Goal: Information Seeking & Learning: Learn about a topic

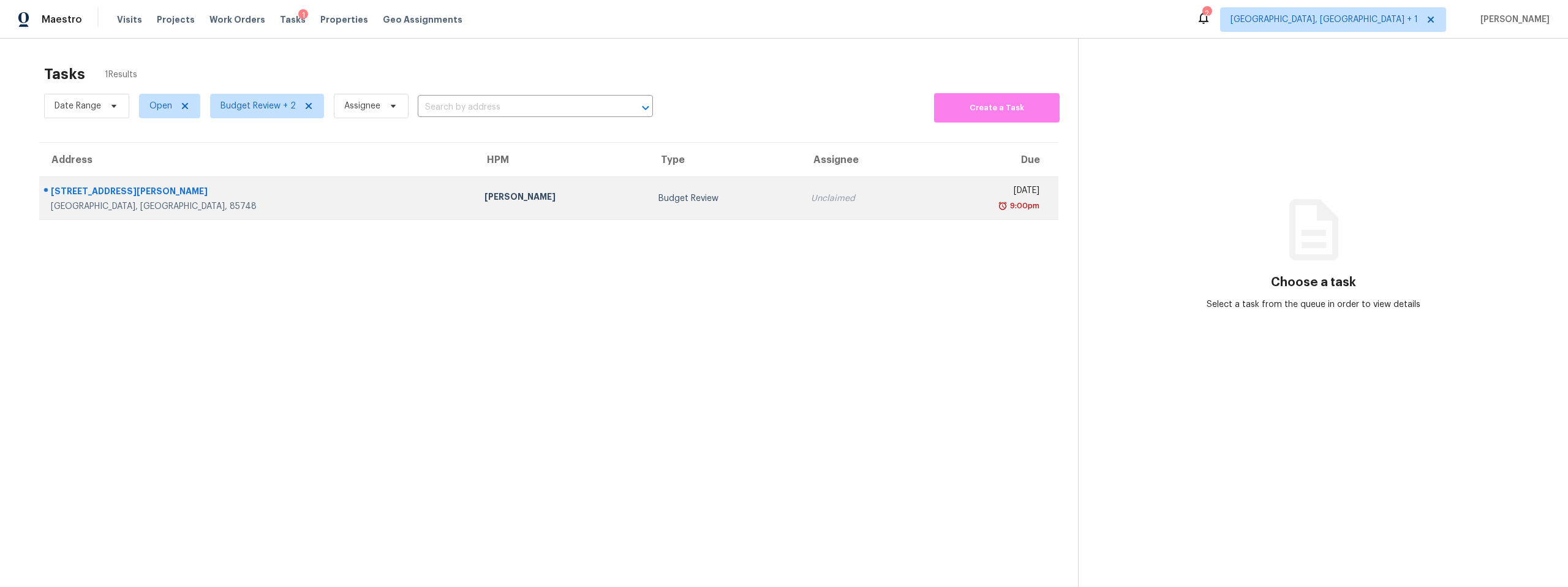
click at [154, 191] on div "10168 E Rincon Shadows Dr" at bounding box center [257, 193] width 414 height 15
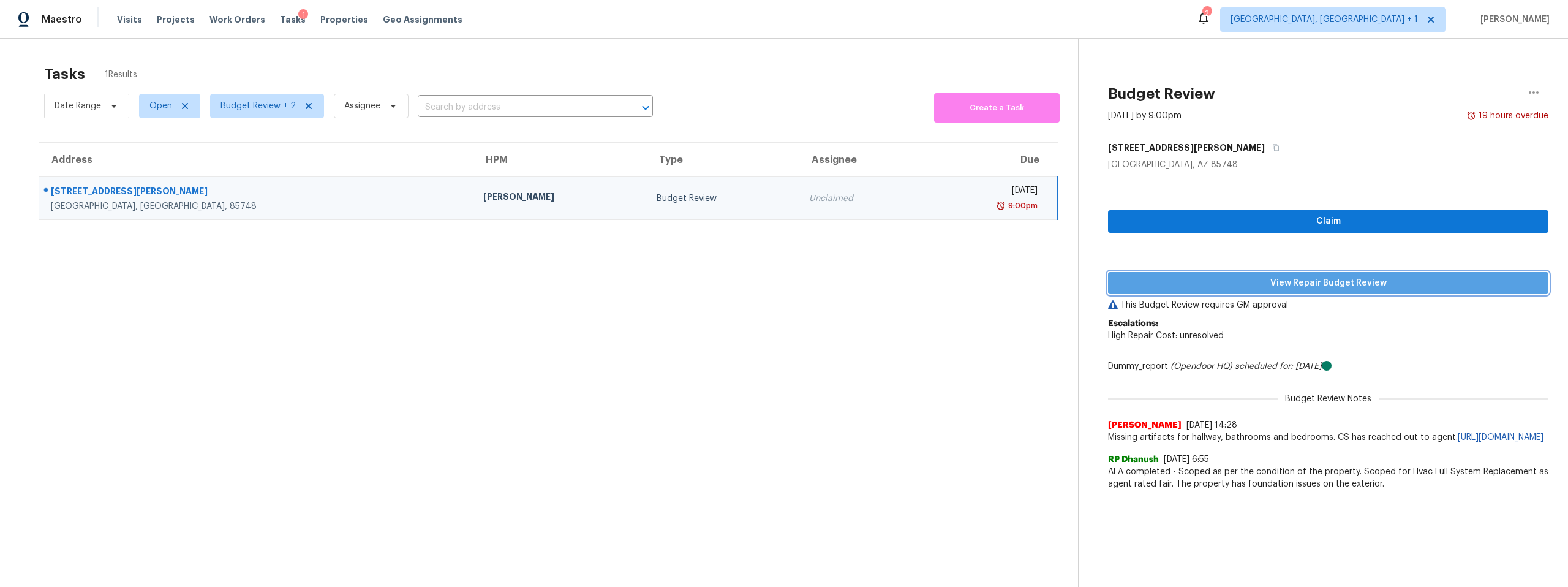
click at [1184, 280] on span "View Repair Budget Review" at bounding box center [1328, 283] width 421 height 15
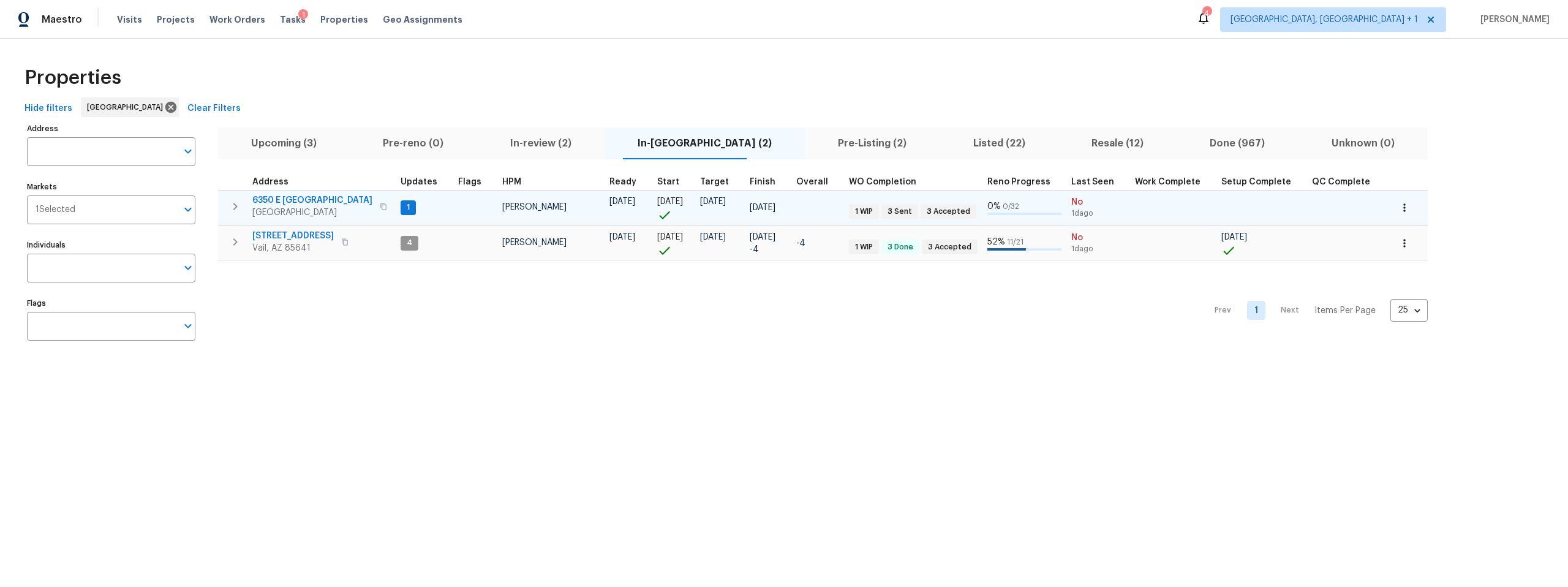
click at [299, 199] on span "6350 E Calle Orion" at bounding box center [313, 201] width 120 height 12
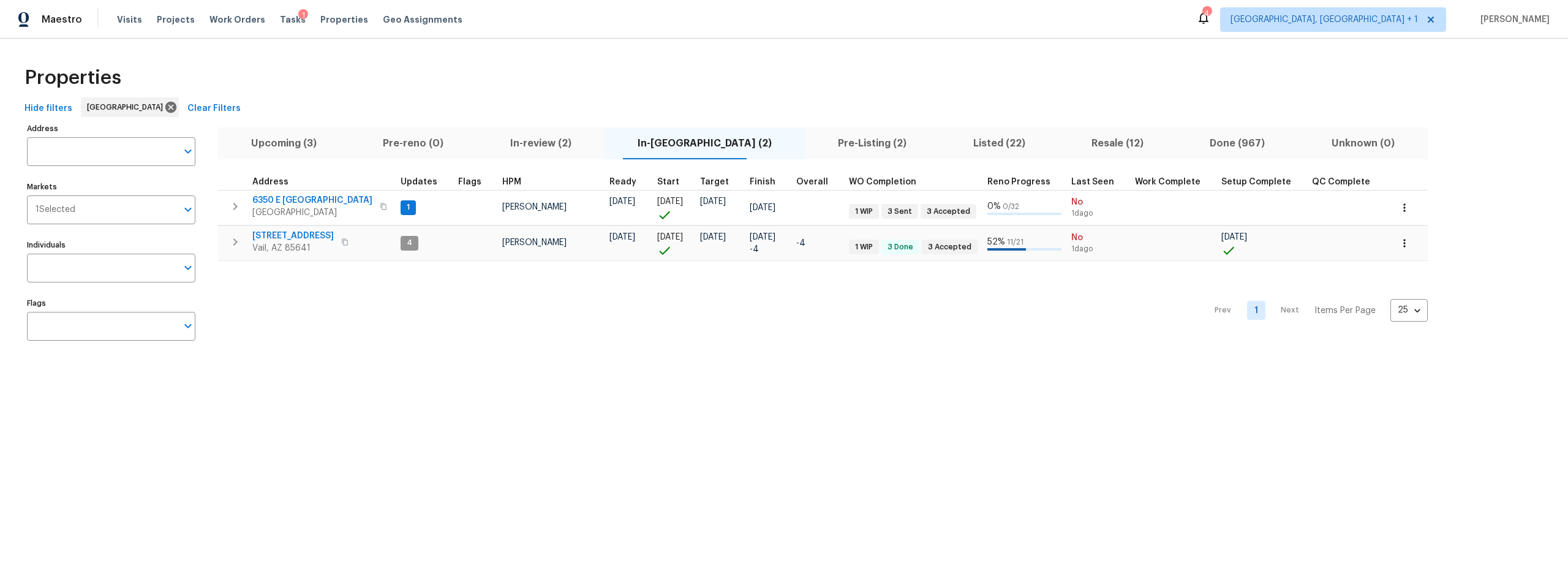
click at [812, 141] on span "Pre-Listing (2)" at bounding box center [872, 144] width 120 height 17
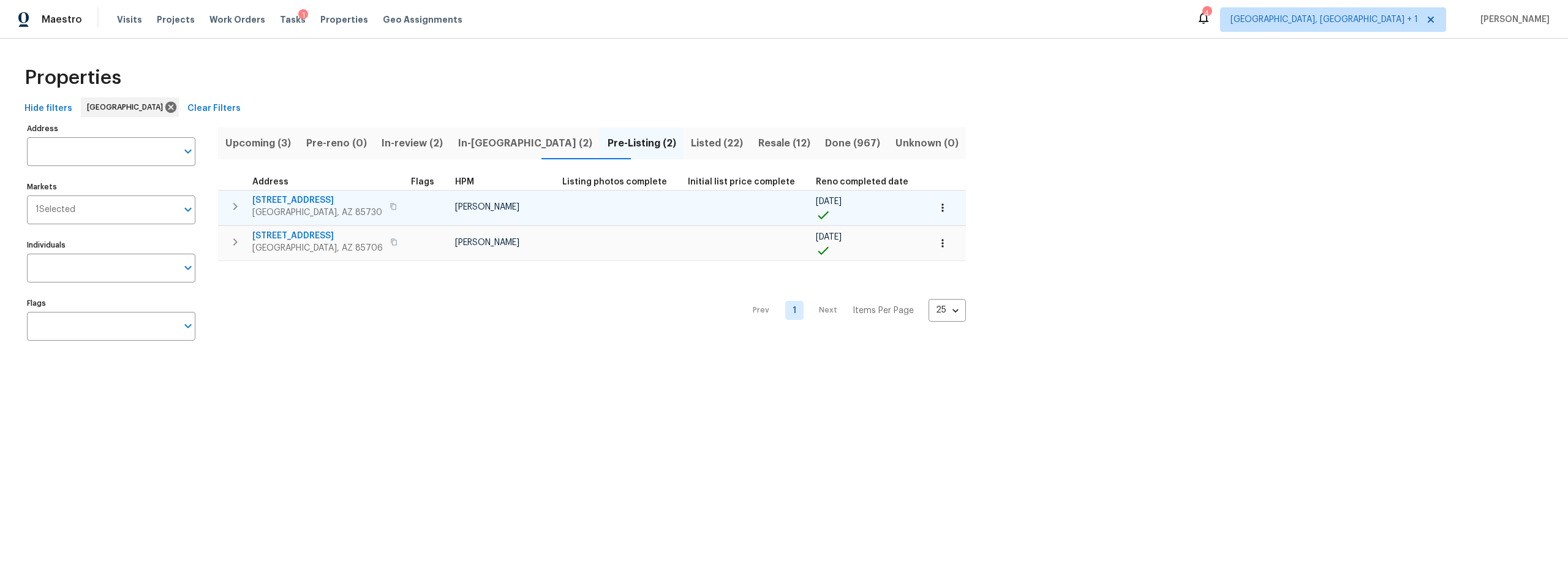
click at [302, 197] on span "8558 E Ruby Dr" at bounding box center [318, 201] width 130 height 12
click at [319, 236] on span "5051 E Wash Overlook Dr" at bounding box center [318, 236] width 131 height 12
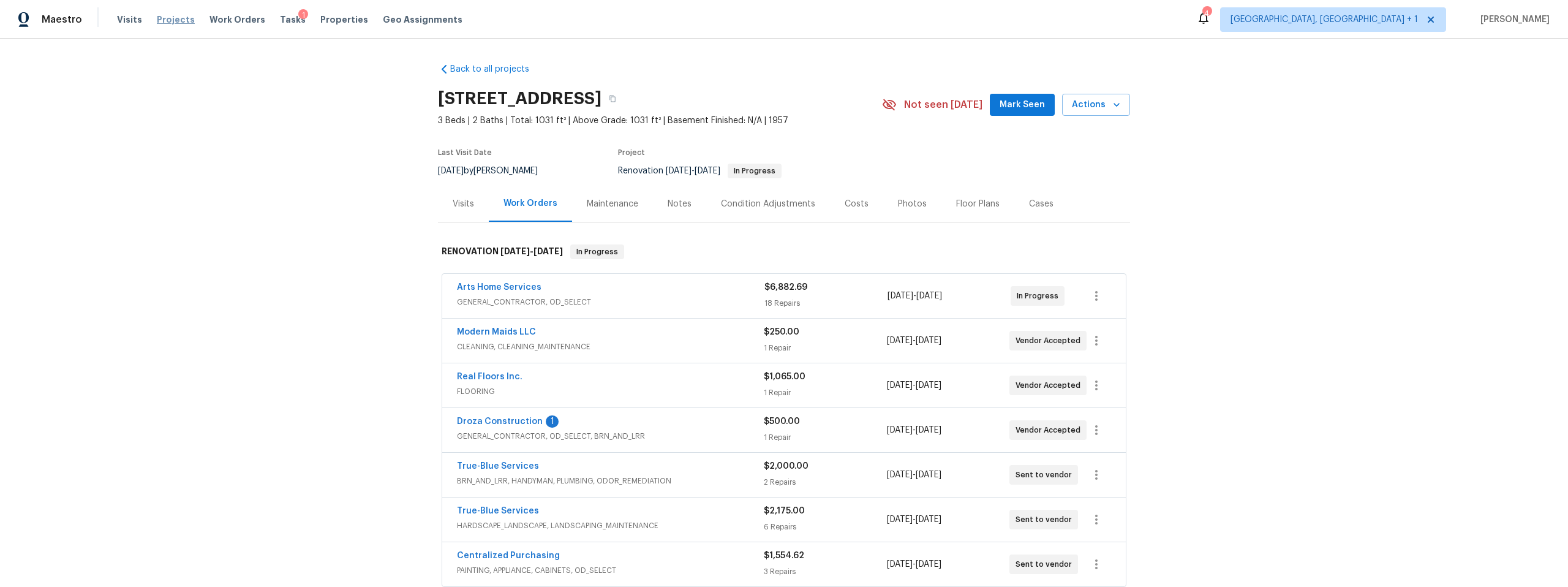
click at [175, 17] on span "Projects" at bounding box center [176, 20] width 38 height 12
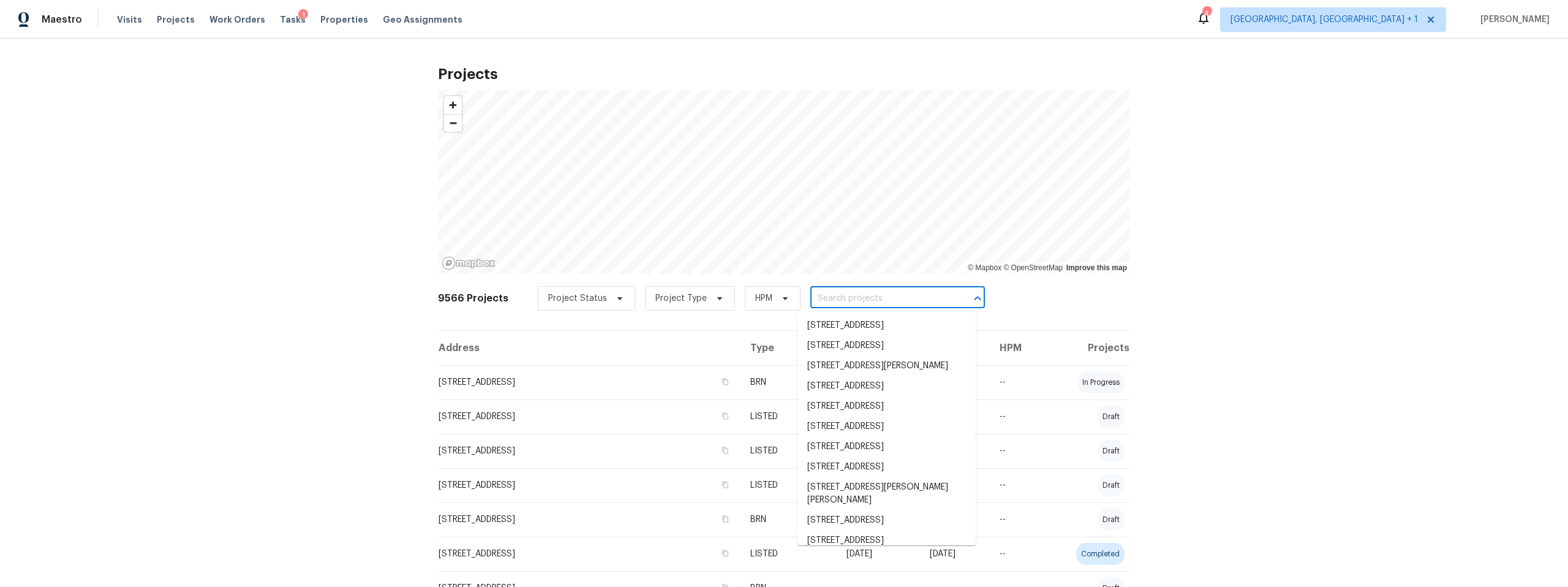
click at [845, 298] on input "text" at bounding box center [880, 299] width 140 height 19
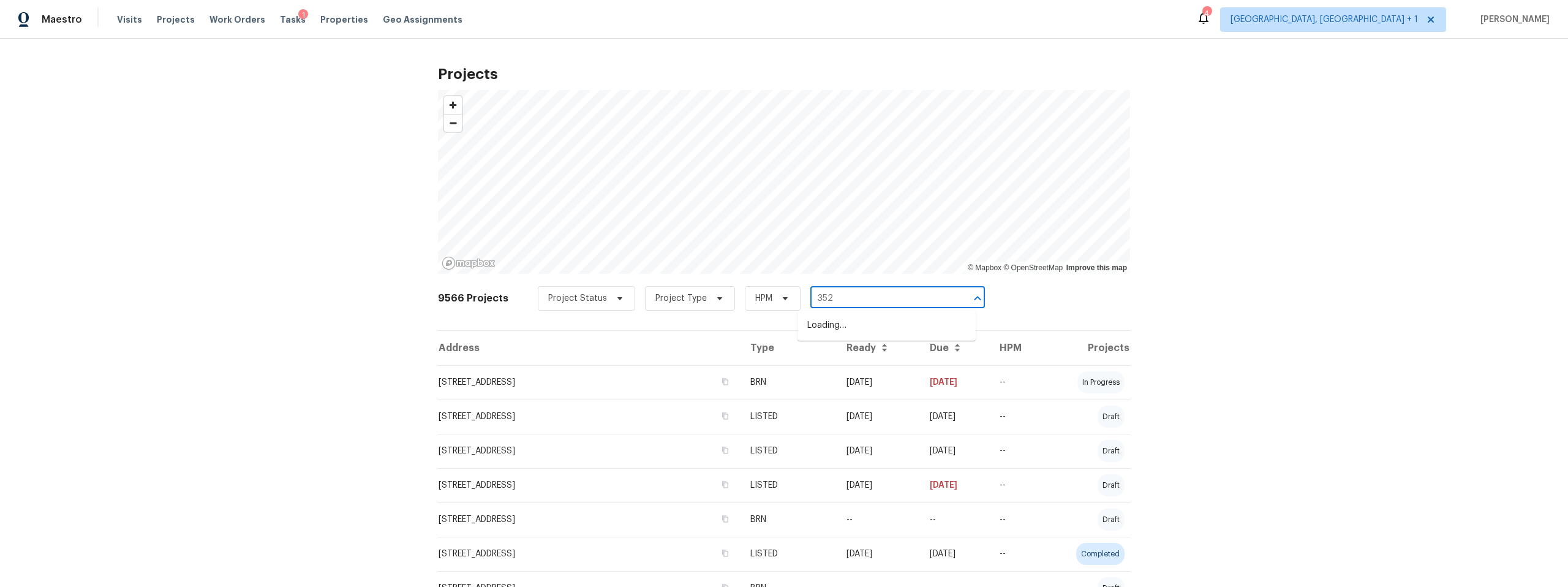
type input "3522"
click at [864, 348] on li "3522 W Ringtail Den Way, Tucson, AZ 85742" at bounding box center [886, 346] width 178 height 20
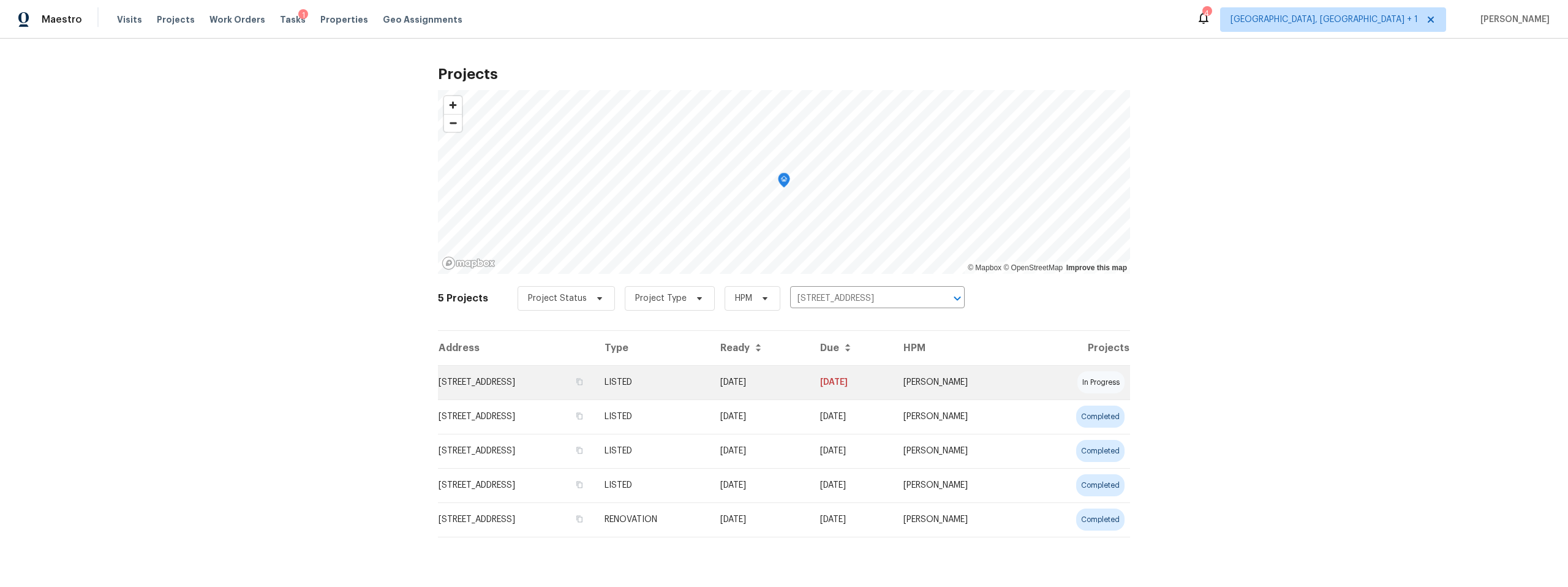
click at [533, 384] on td "3522 W Ringtail Den Way, Tucson, AZ 85742" at bounding box center [516, 382] width 157 height 34
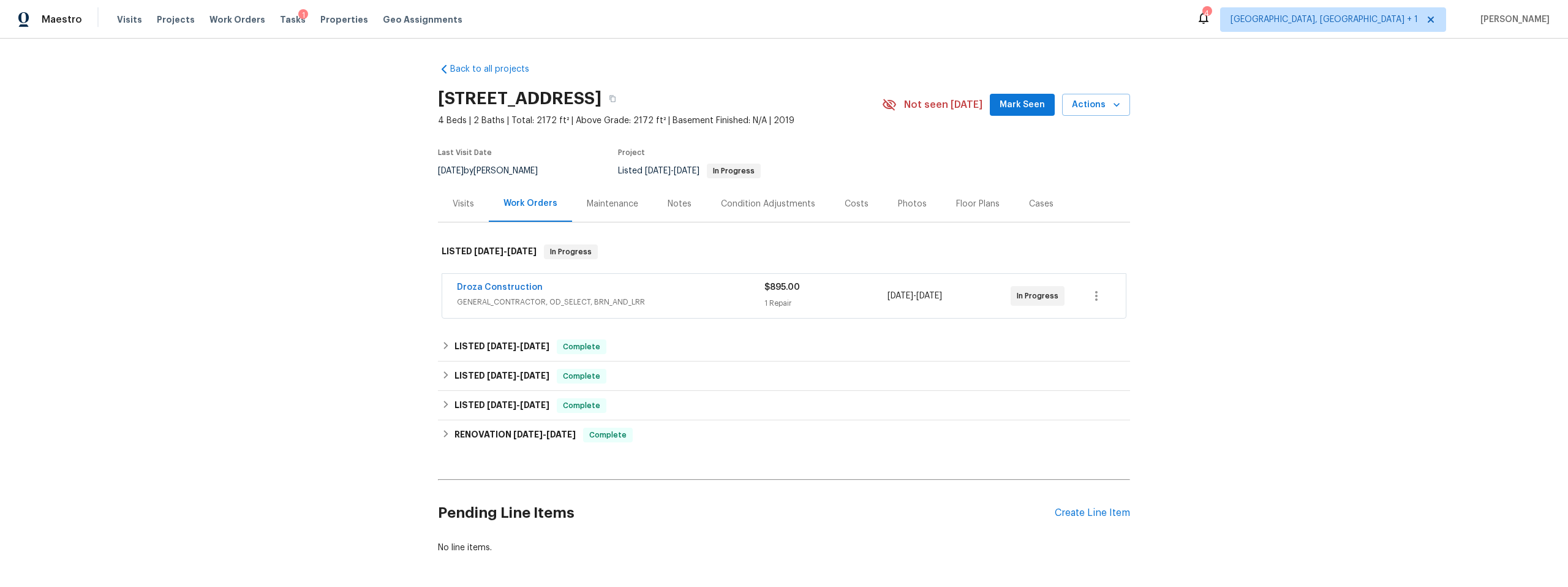
click at [901, 205] on div "Photos" at bounding box center [912, 204] width 29 height 12
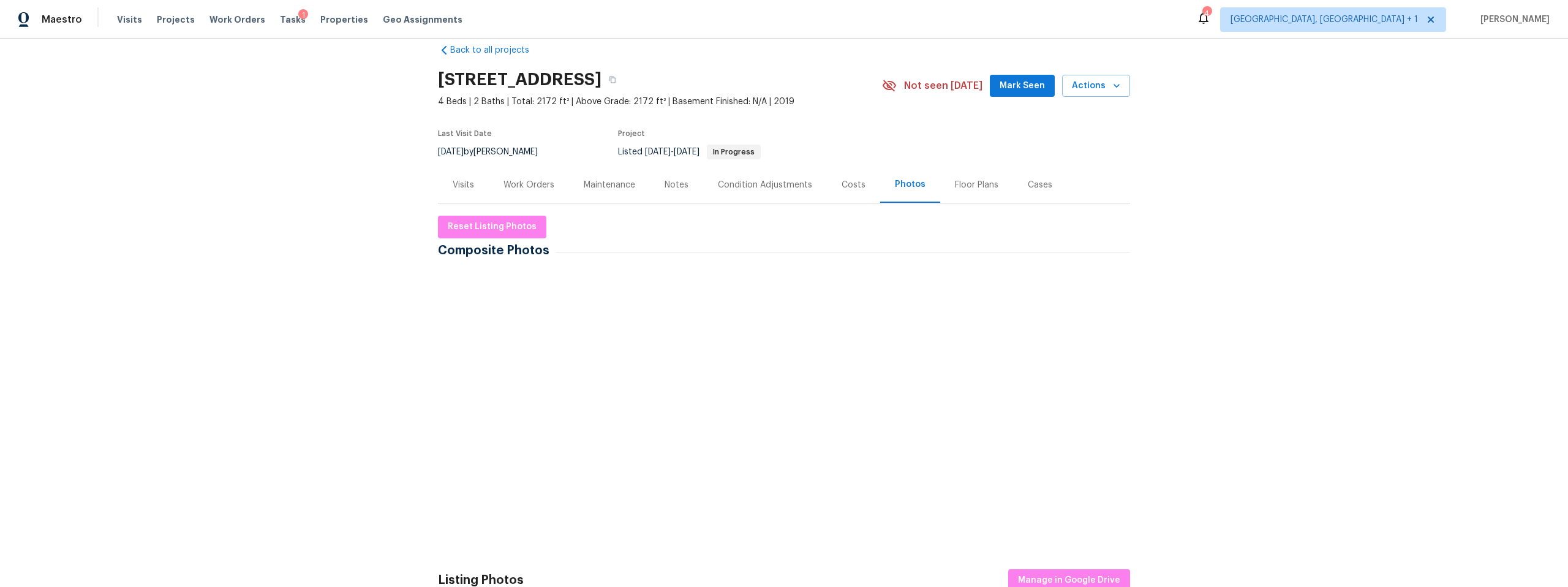
scroll to position [134, 0]
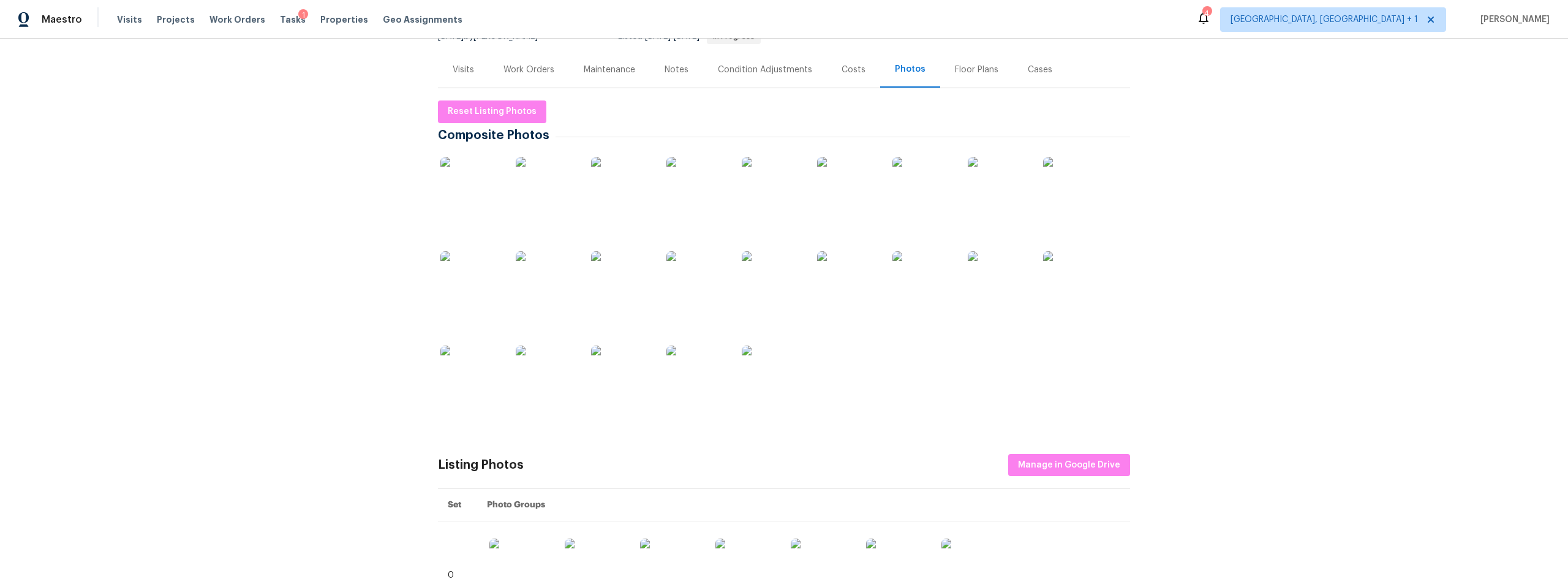
click at [461, 191] on img at bounding box center [471, 188] width 61 height 61
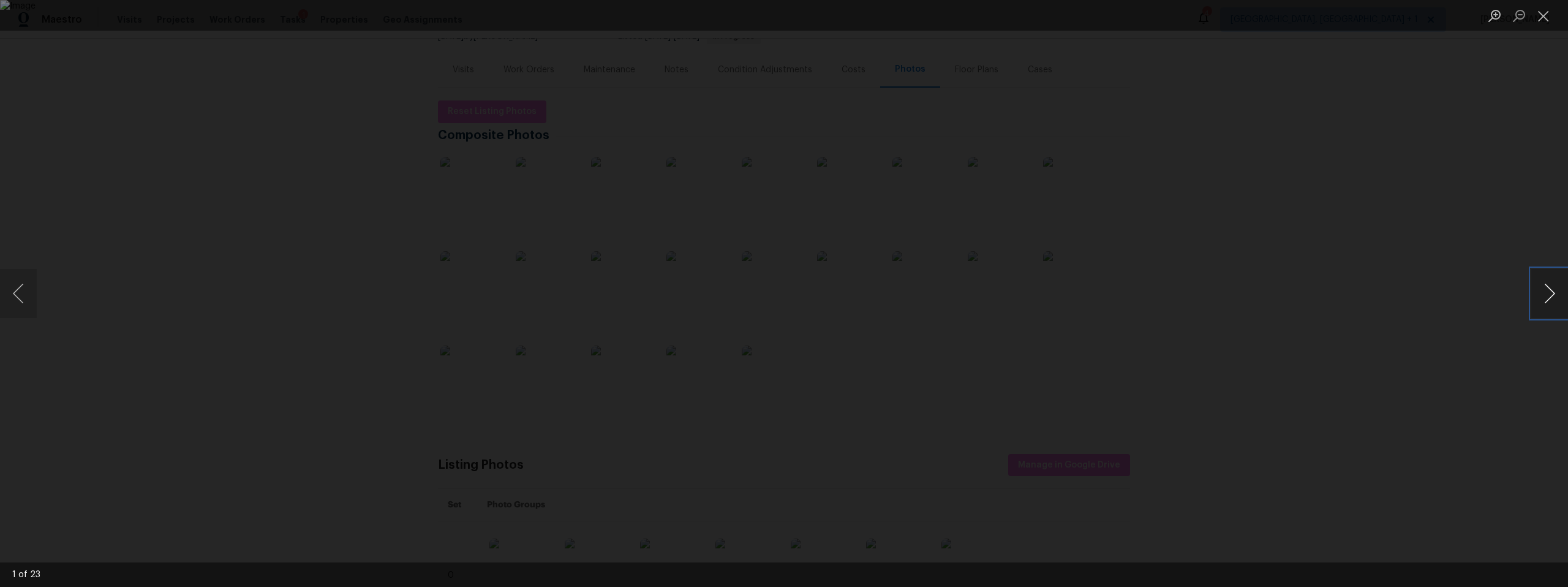
click at [1542, 293] on button "Next image" at bounding box center [1550, 294] width 37 height 49
click at [28, 293] on button "Previous image" at bounding box center [18, 294] width 37 height 49
click at [278, 348] on div "Lightbox" at bounding box center [784, 293] width 1568 height 587
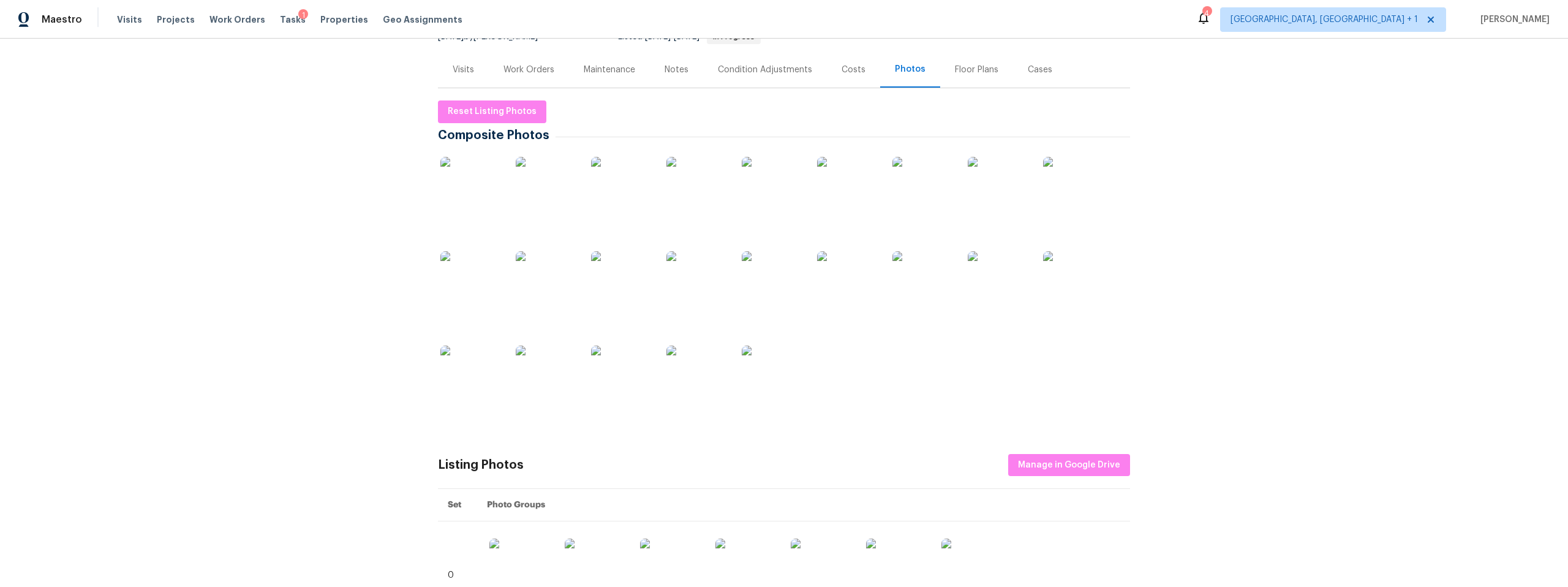
click at [470, 187] on img at bounding box center [471, 188] width 61 height 61
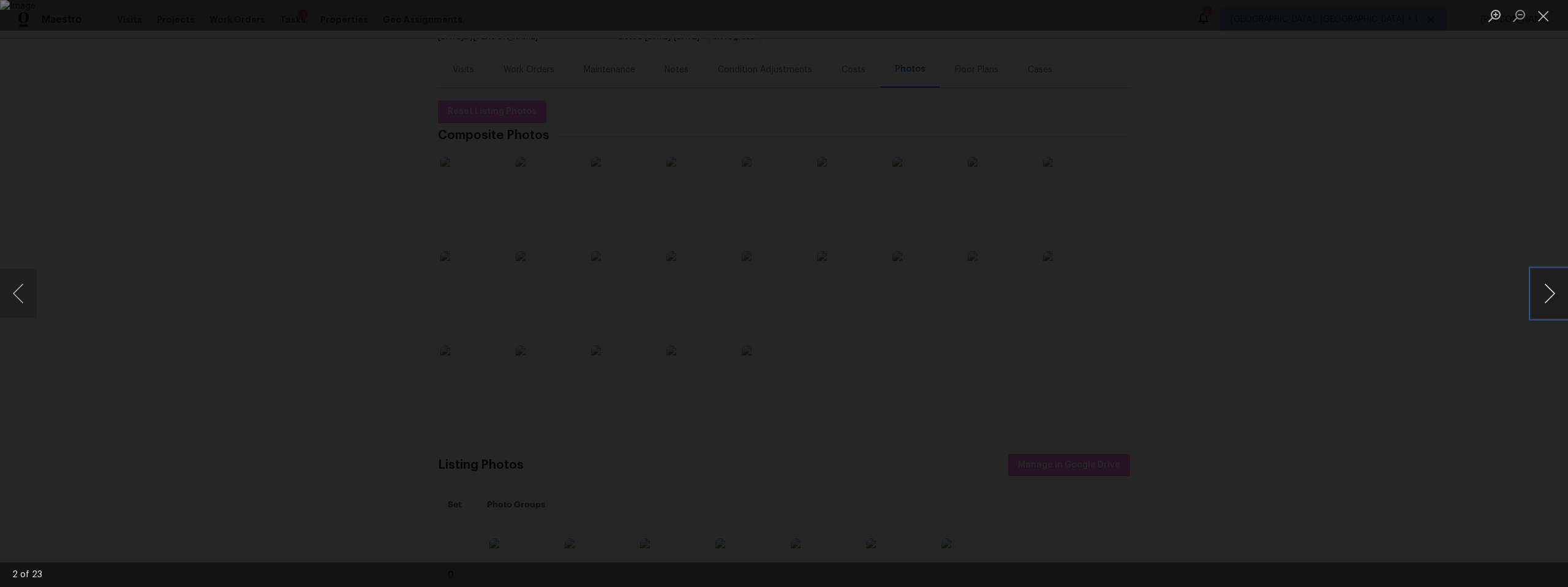
click at [1546, 299] on button "Next image" at bounding box center [1550, 294] width 37 height 49
click at [1546, 299] on button "Next image" at bounding box center [1550, 294] width 37 height 49
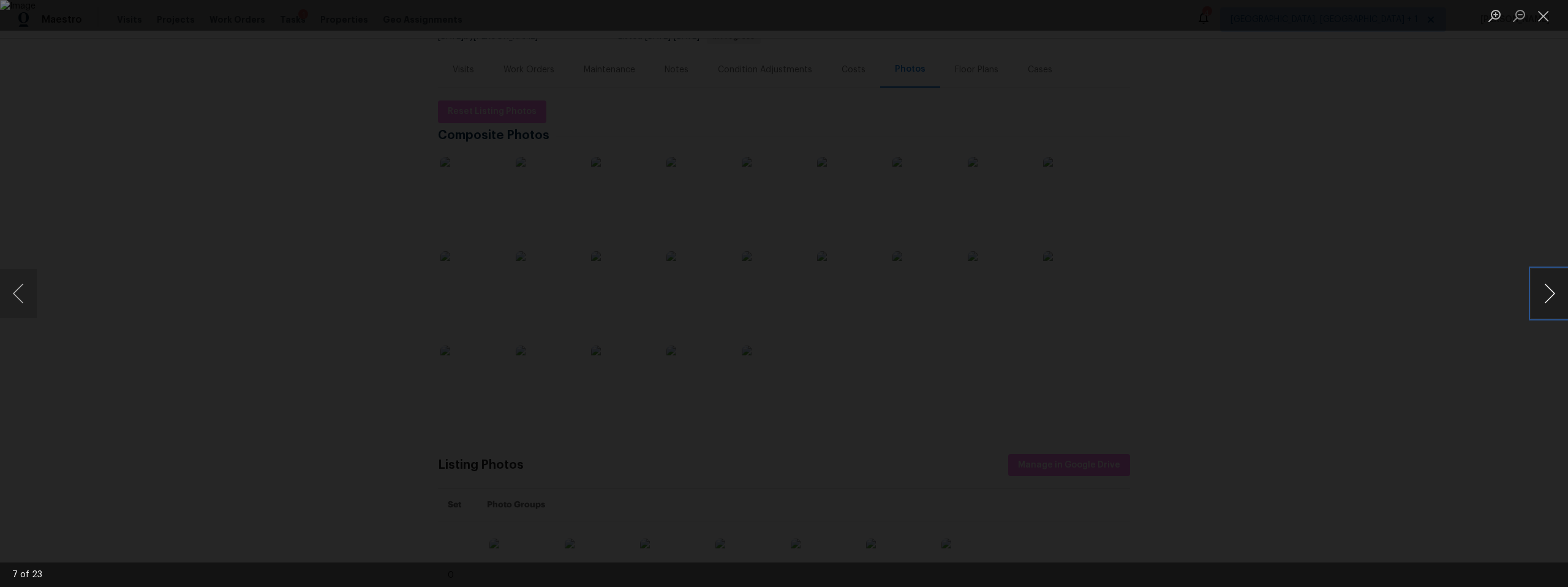
click at [1546, 299] on button "Next image" at bounding box center [1550, 294] width 37 height 49
click at [1539, 293] on button "Next image" at bounding box center [1550, 294] width 37 height 49
click at [308, 199] on div "Lightbox" at bounding box center [784, 293] width 1568 height 587
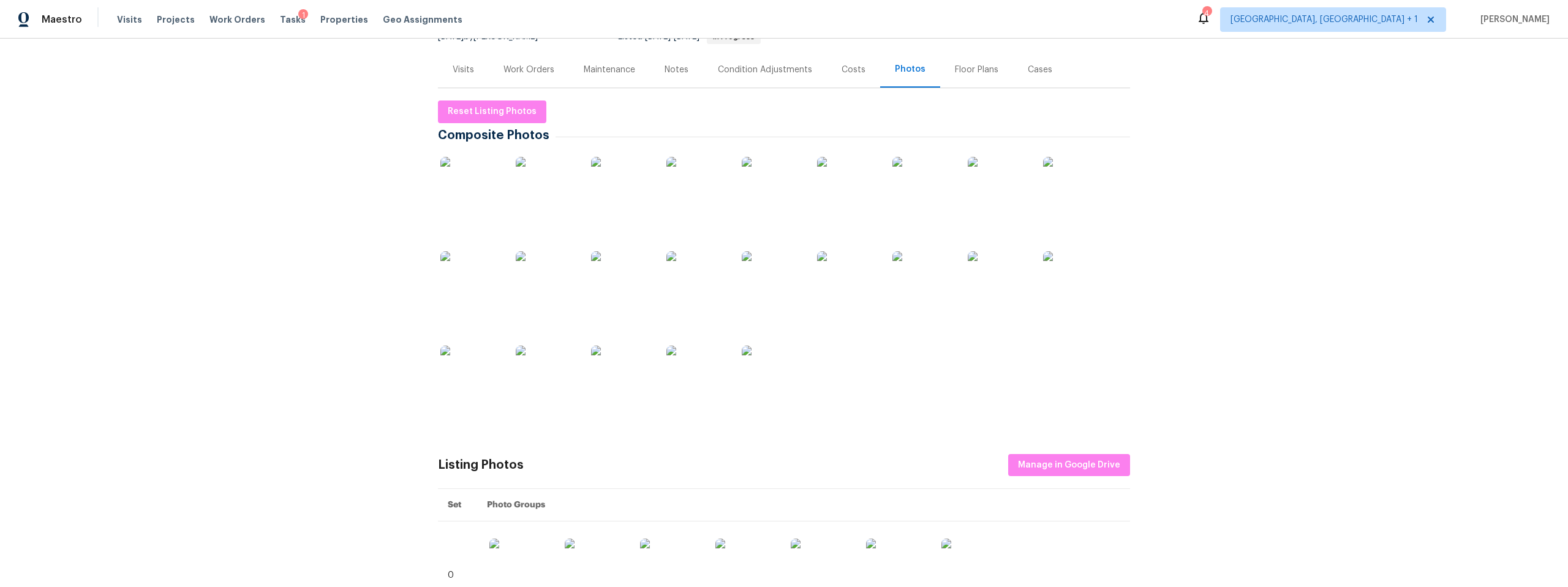
scroll to position [0, 0]
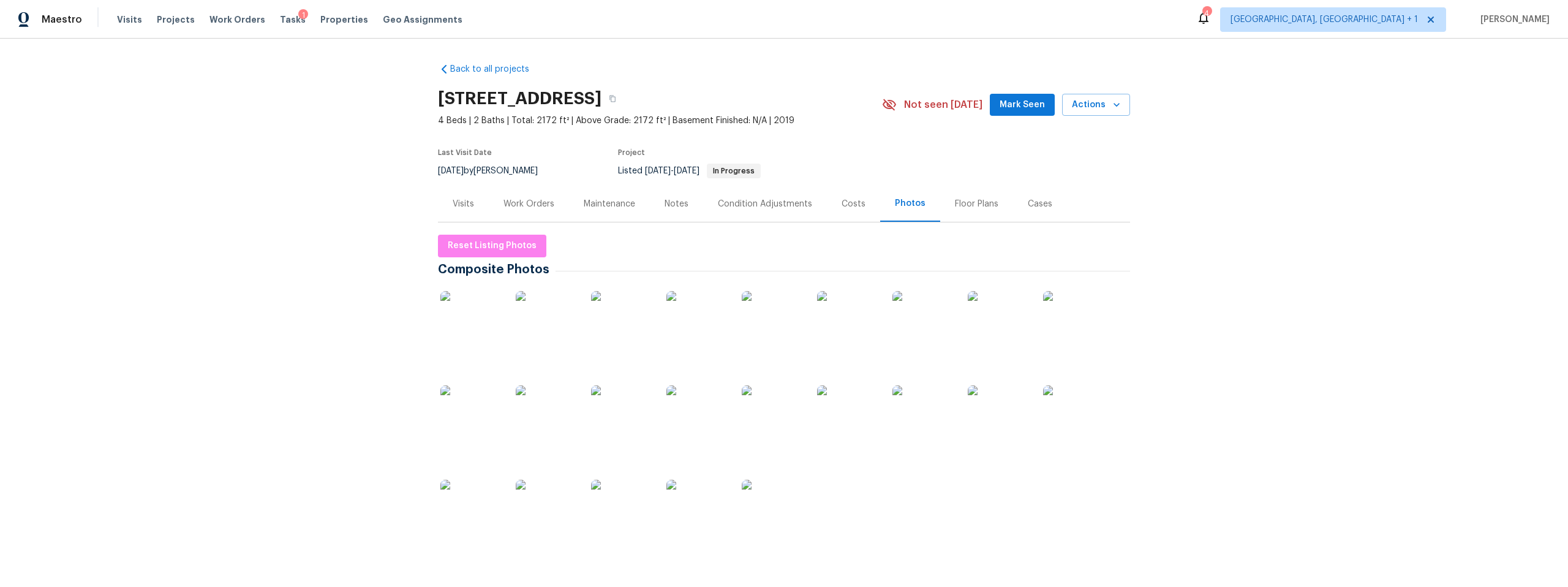
click at [531, 202] on div "Work Orders" at bounding box center [528, 204] width 51 height 12
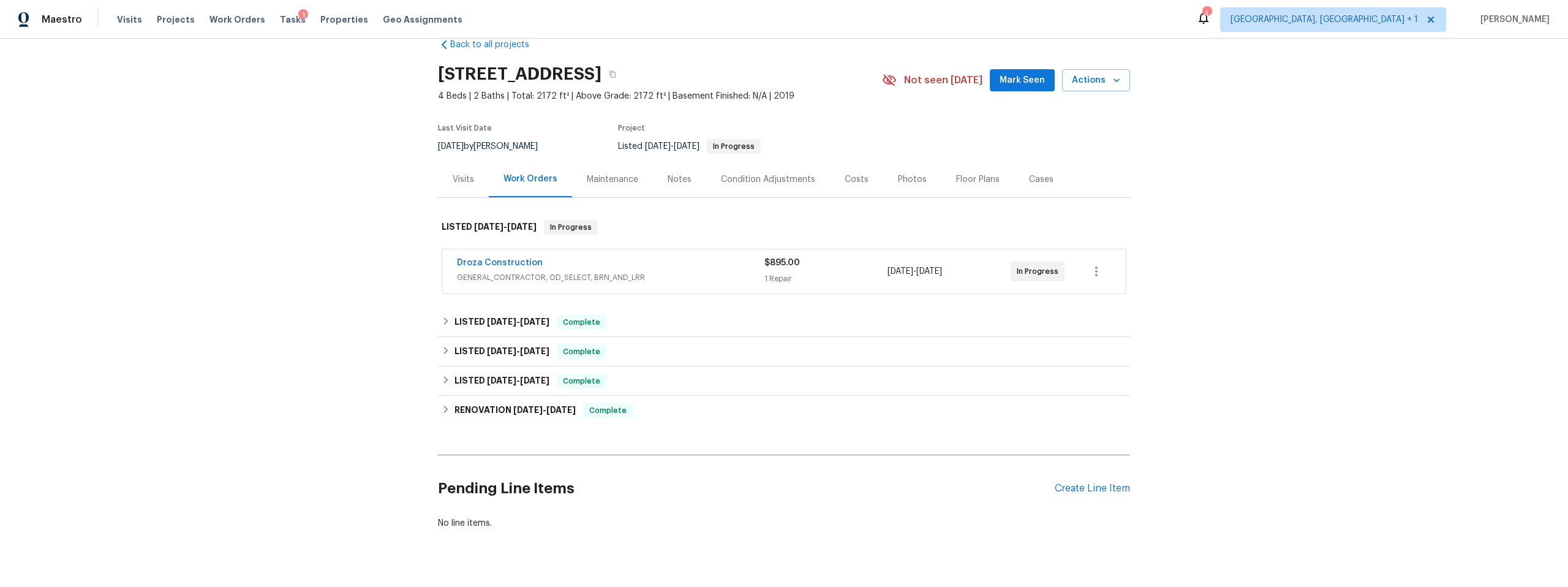
scroll to position [25, 0]
click at [457, 315] on h6 "LISTED 9/16/25 - 9/22/25" at bounding box center [501, 322] width 95 height 15
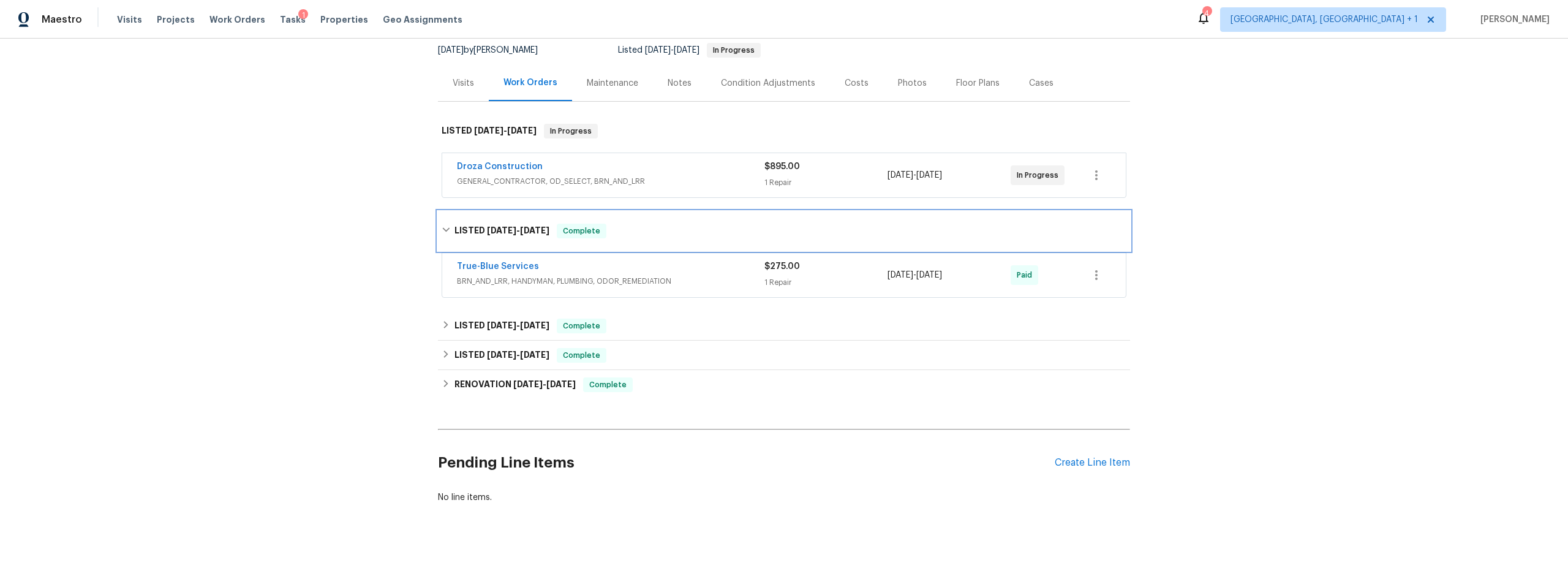
scroll to position [130, 0]
click at [671, 275] on span "BRN_AND_LRR, HANDYMAN, PLUMBING, ODOR_REMEDIATION" at bounding box center [611, 282] width 308 height 12
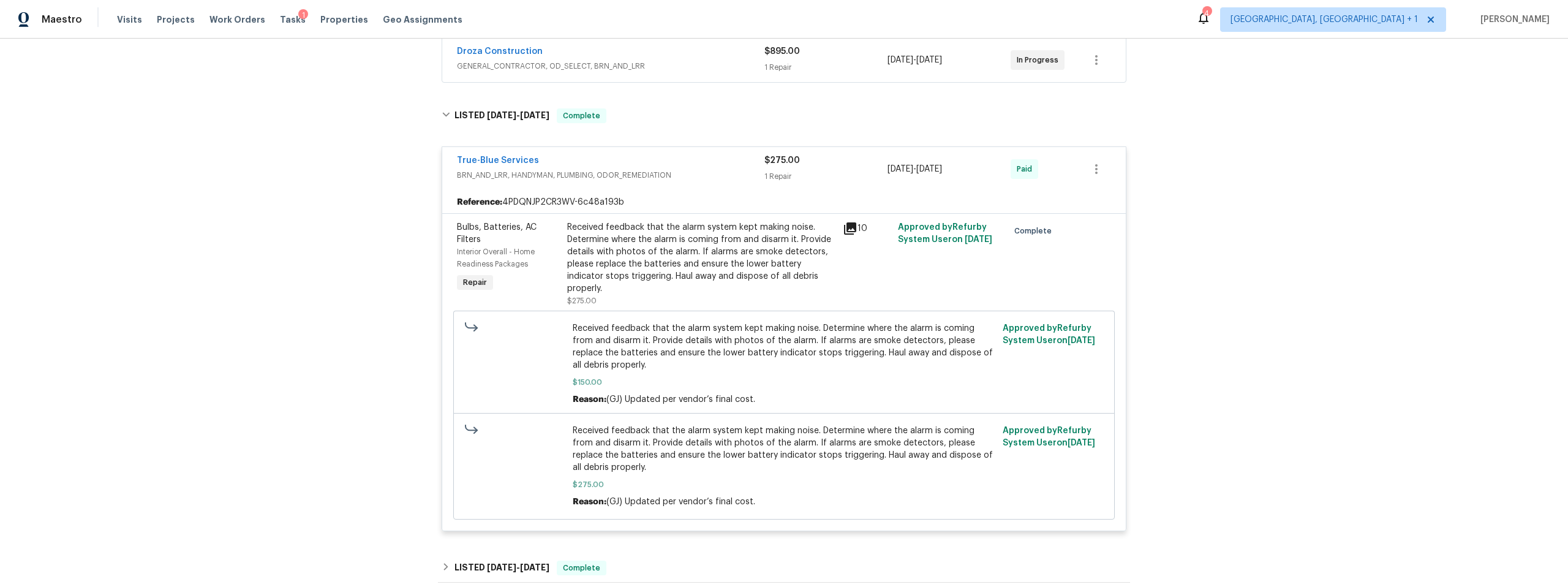
scroll to position [239, 0]
click at [441, 111] on icon at bounding box center [446, 112] width 9 height 9
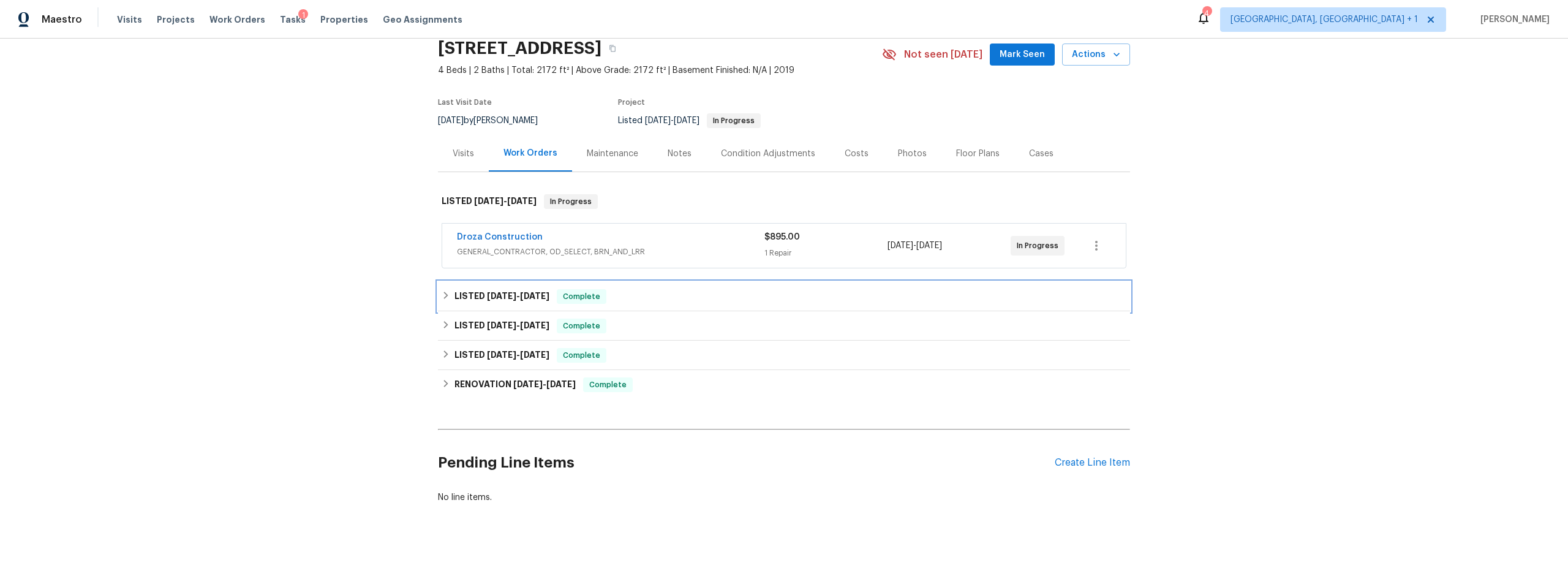
scroll to position [59, 0]
click at [443, 321] on icon at bounding box center [446, 325] width 9 height 9
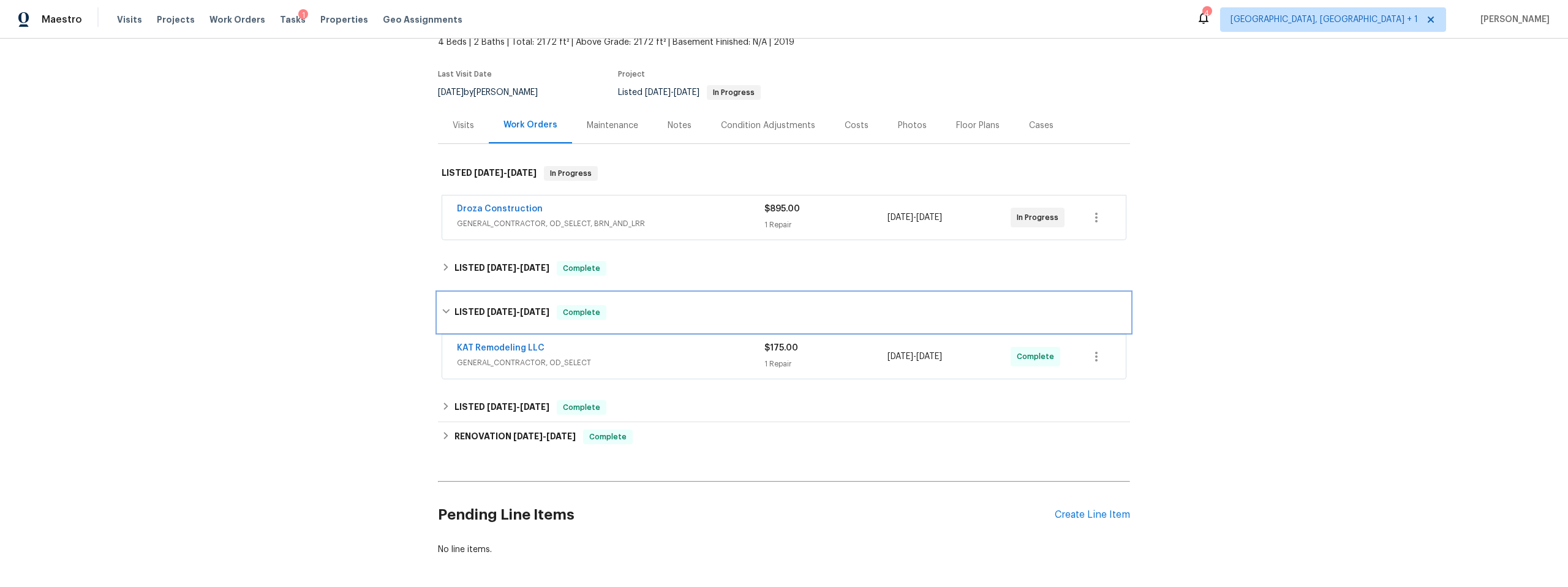
scroll to position [79, 0]
click at [525, 348] on link "KAT Remodeling LLC" at bounding box center [500, 348] width 88 height 9
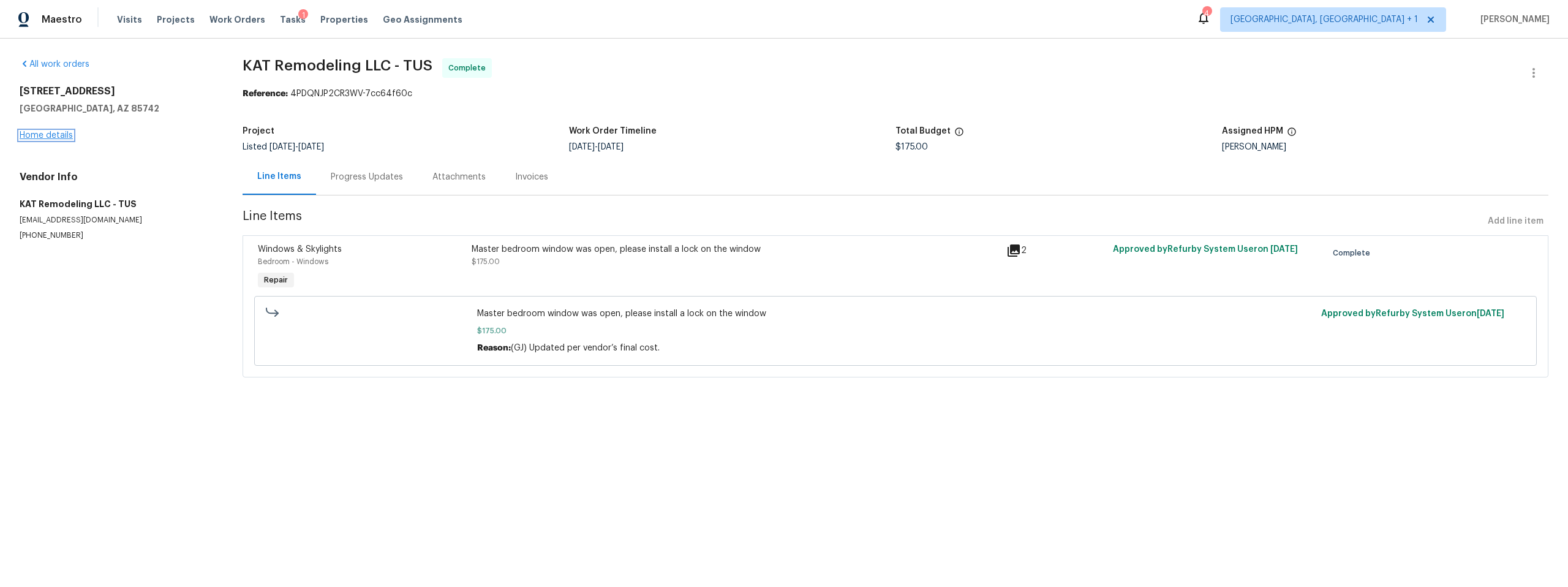
click at [54, 134] on link "Home details" at bounding box center [46, 136] width 53 height 9
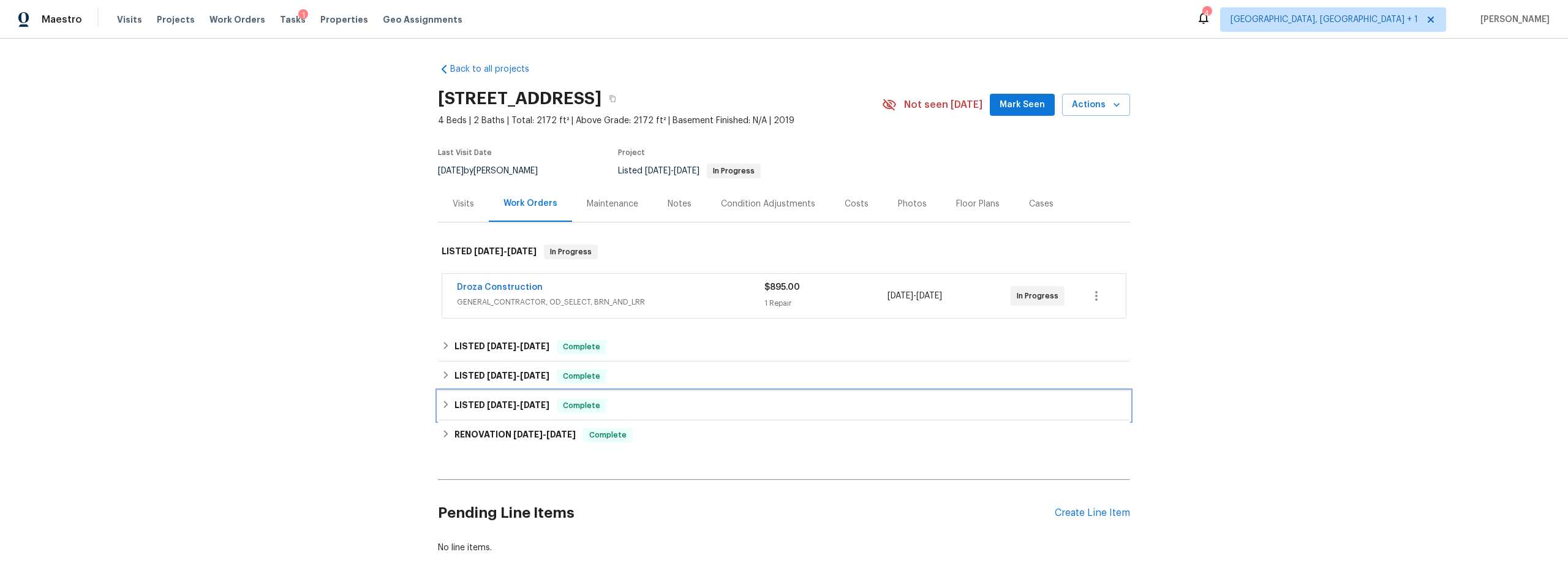
click at [444, 402] on icon at bounding box center [446, 404] width 4 height 7
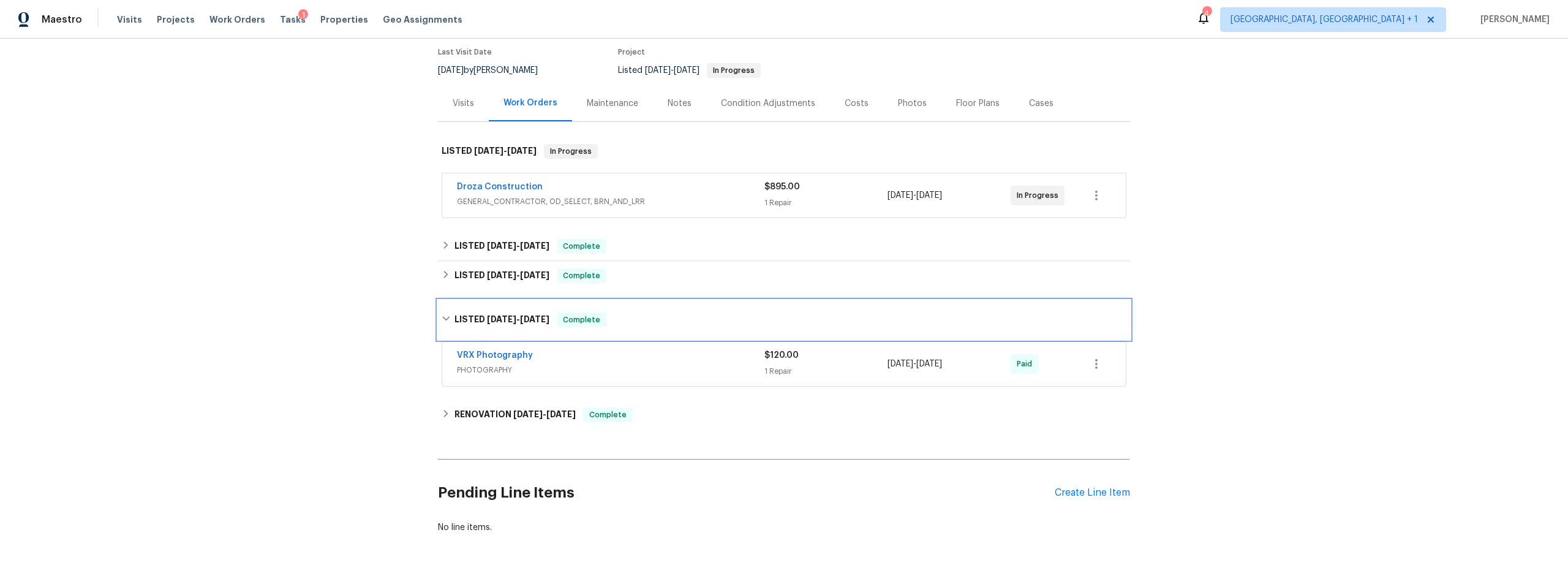
scroll to position [140, 0]
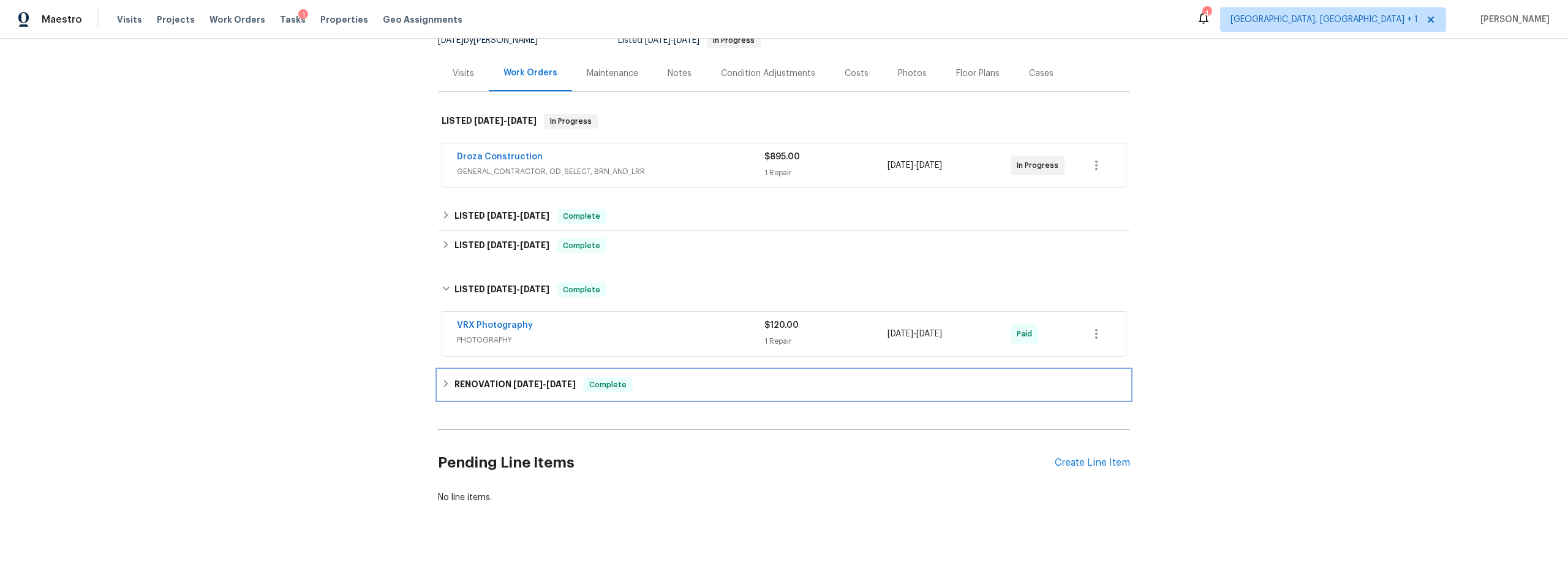
click at [441, 379] on icon at bounding box center [446, 383] width 9 height 9
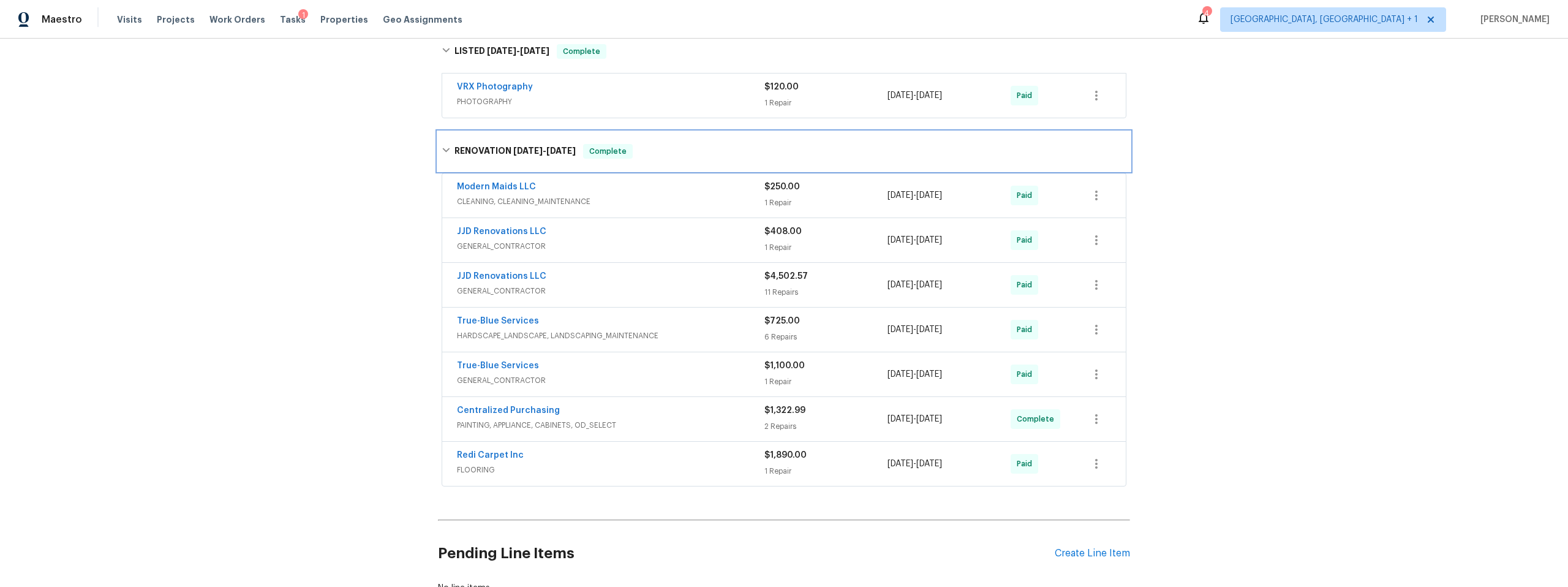
scroll to position [371, 0]
click at [505, 317] on link "True-Blue Services" at bounding box center [498, 319] width 82 height 9
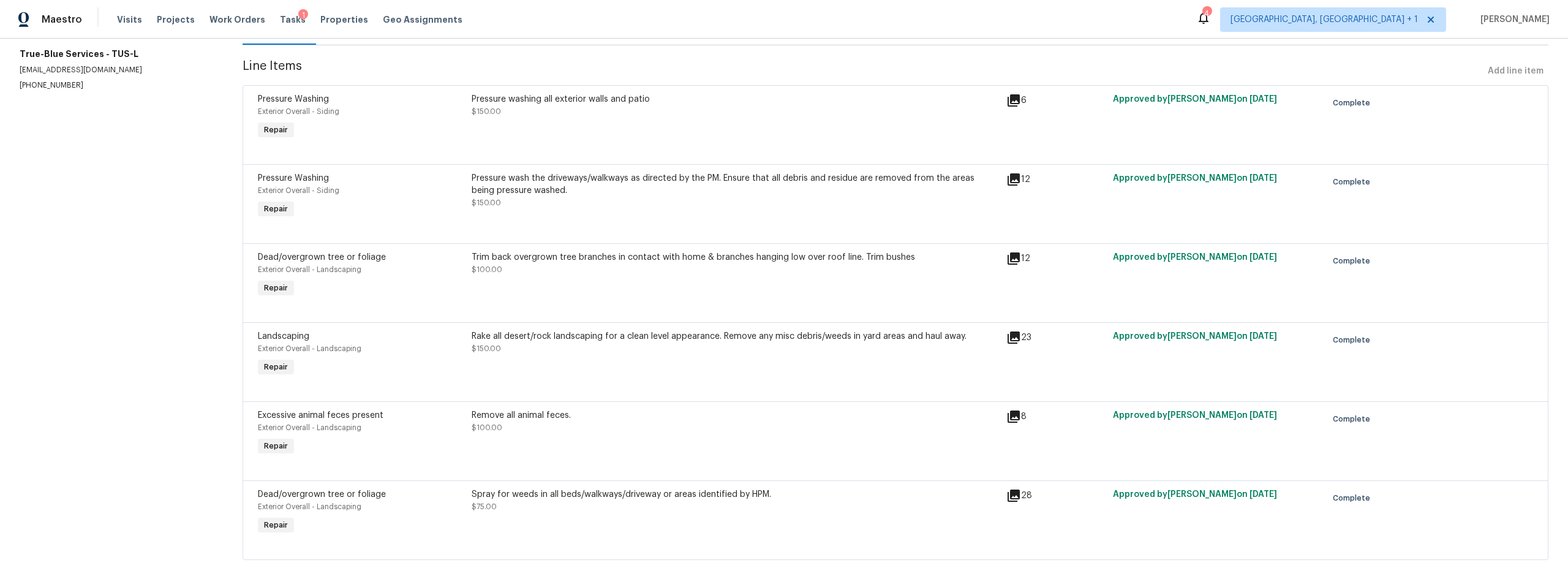
scroll to position [167, 0]
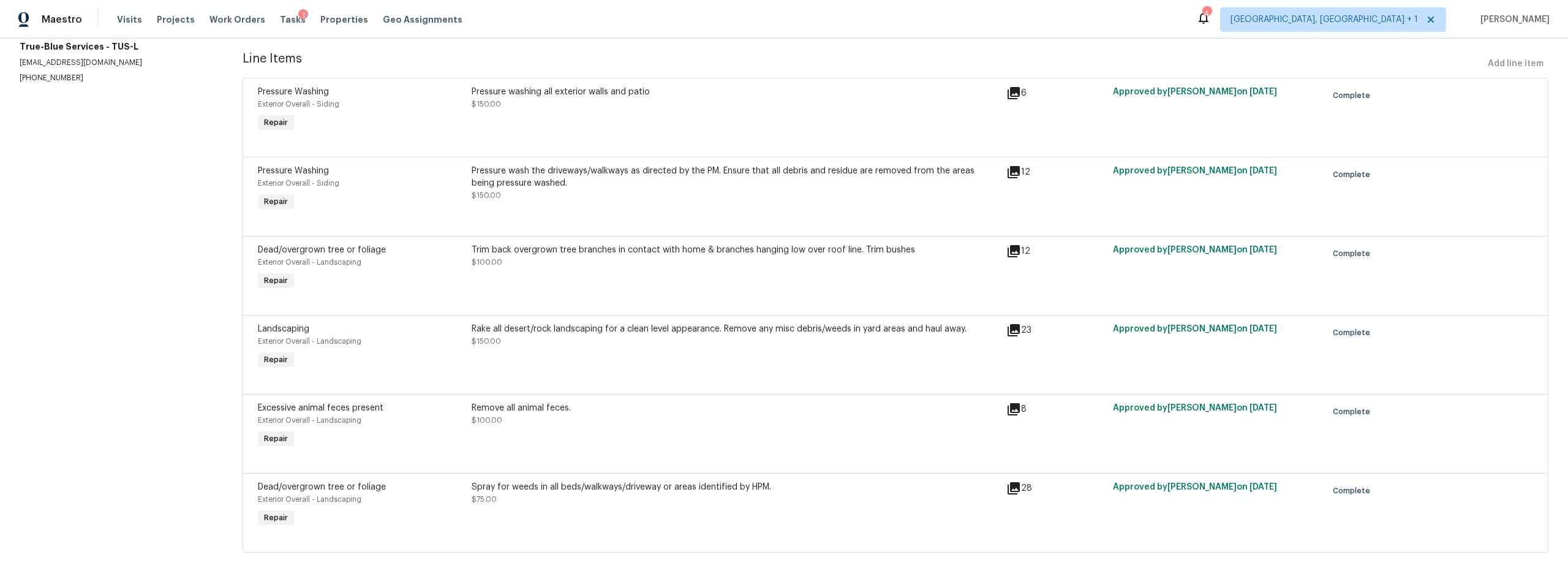
click at [1027, 402] on div "8" at bounding box center [1056, 409] width 99 height 15
click at [1008, 403] on icon at bounding box center [1014, 409] width 12 height 12
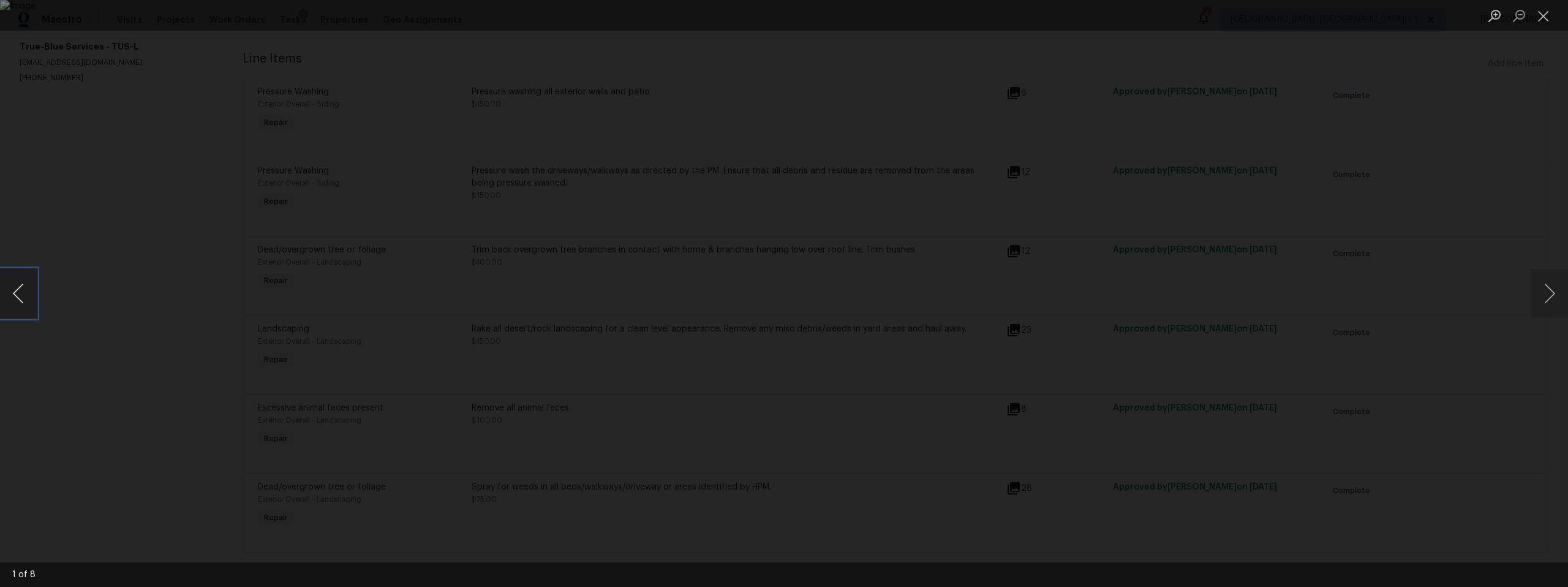
click at [23, 297] on button "Previous image" at bounding box center [18, 294] width 37 height 49
click at [23, 298] on button "Previous image" at bounding box center [18, 294] width 37 height 49
click at [14, 291] on button "Previous image" at bounding box center [18, 294] width 37 height 49
click at [15, 292] on button "Previous image" at bounding box center [18, 294] width 37 height 49
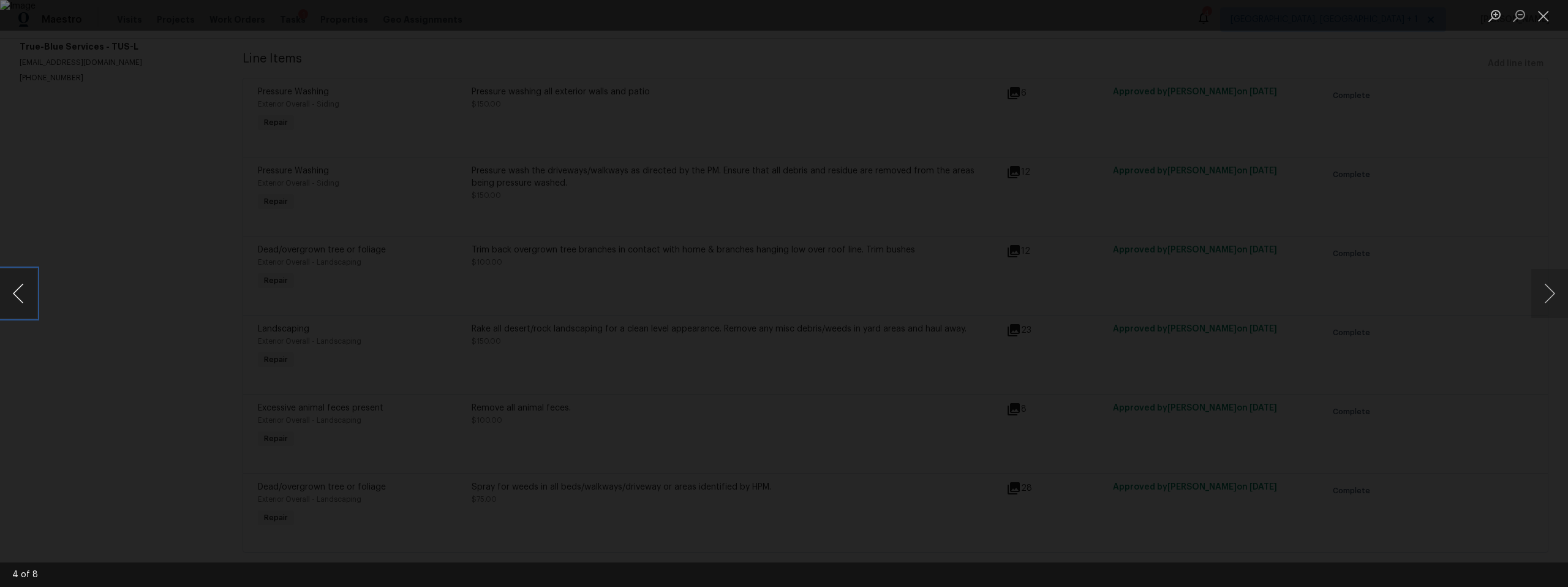
click at [15, 293] on button "Previous image" at bounding box center [18, 294] width 37 height 49
click at [15, 294] on button "Previous image" at bounding box center [18, 294] width 37 height 49
click at [200, 328] on div "Lightbox" at bounding box center [784, 293] width 1568 height 587
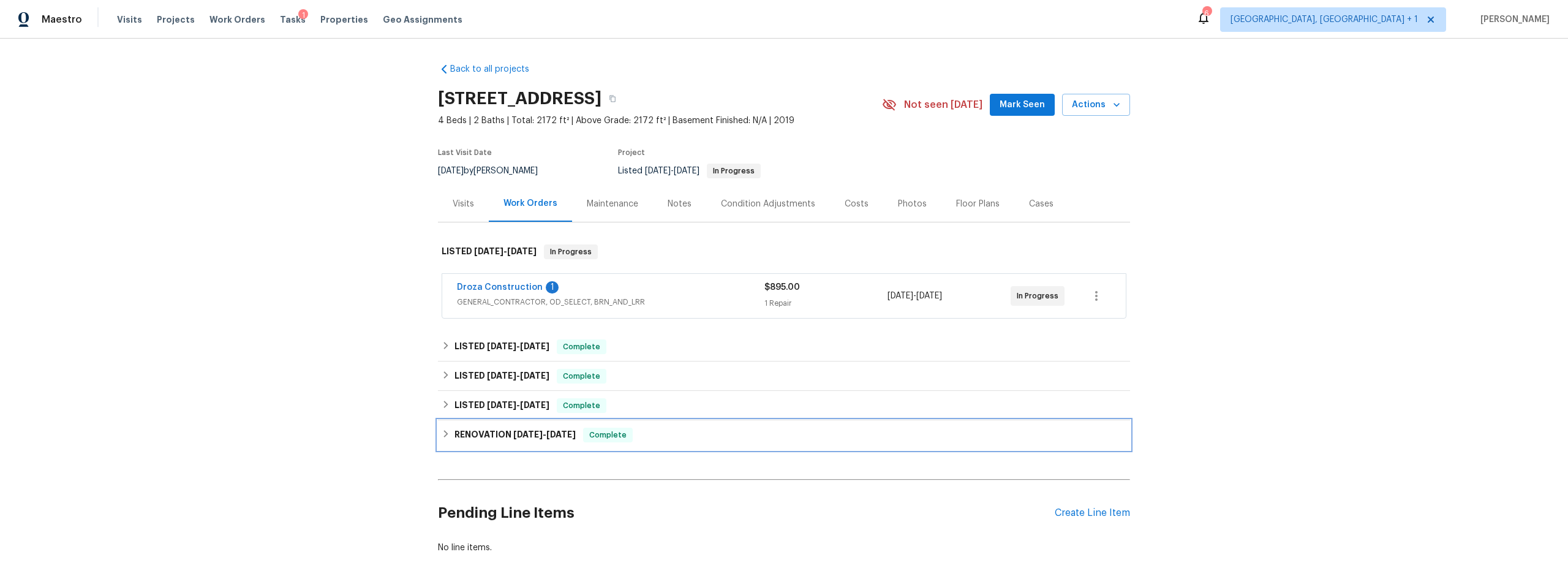
click at [444, 433] on icon at bounding box center [446, 434] width 4 height 7
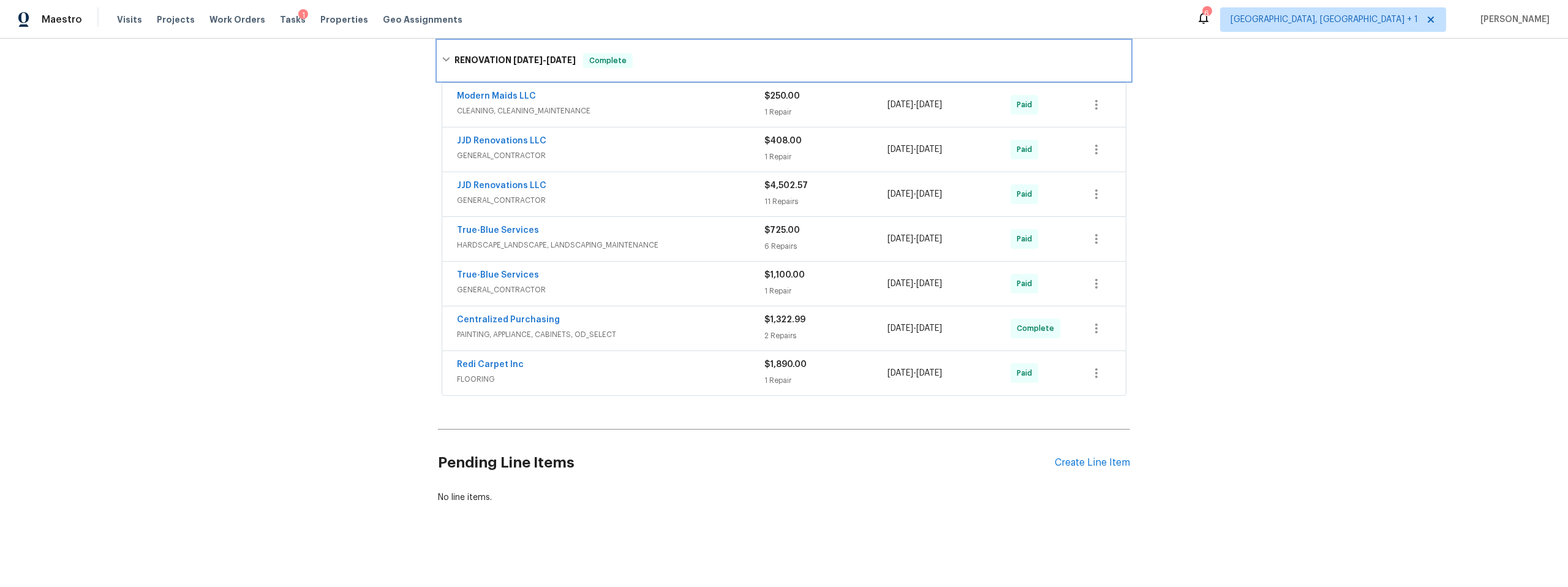
scroll to position [398, 0]
click at [500, 271] on link "True-Blue Services" at bounding box center [498, 275] width 82 height 9
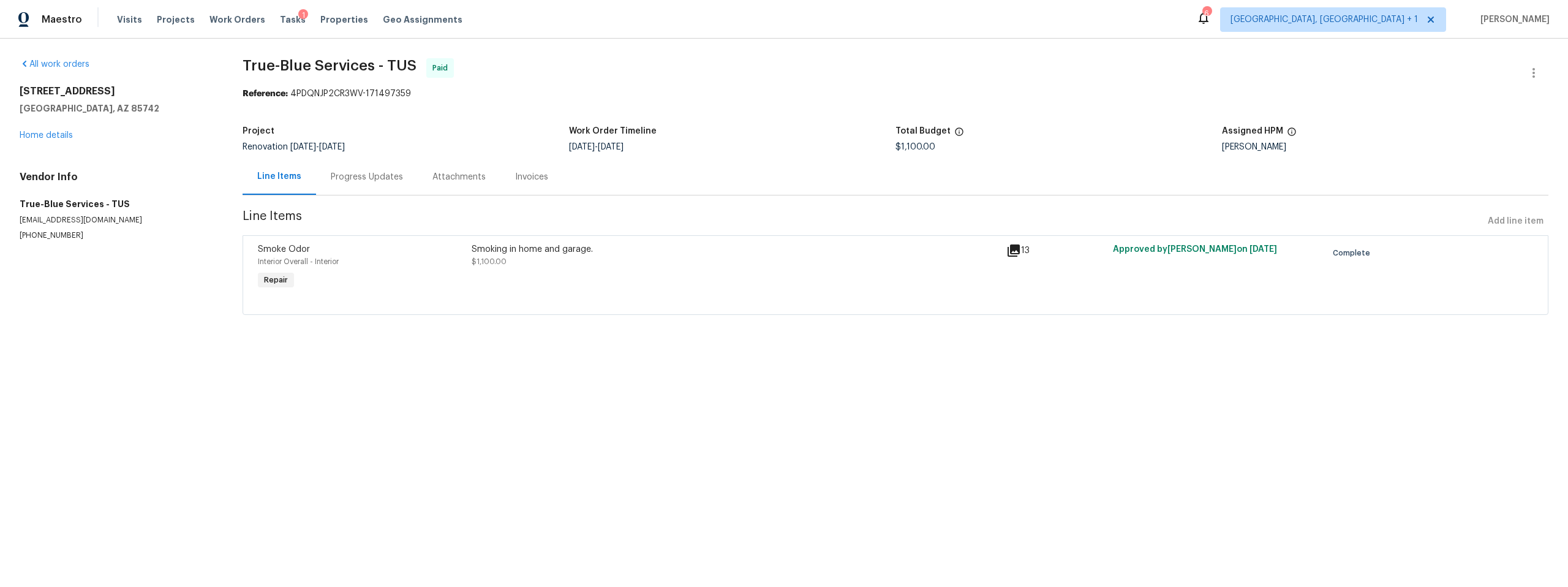
click at [1007, 252] on icon at bounding box center [1014, 251] width 15 height 15
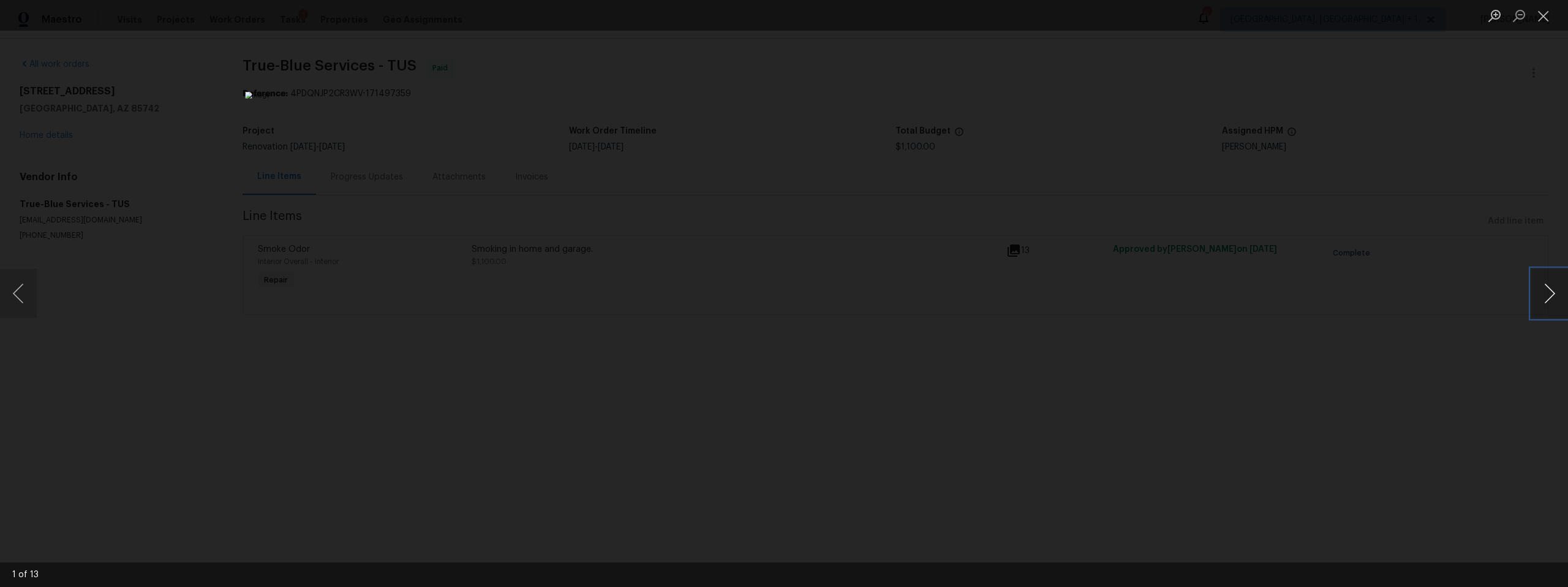
click at [1546, 294] on button "Next image" at bounding box center [1550, 294] width 37 height 49
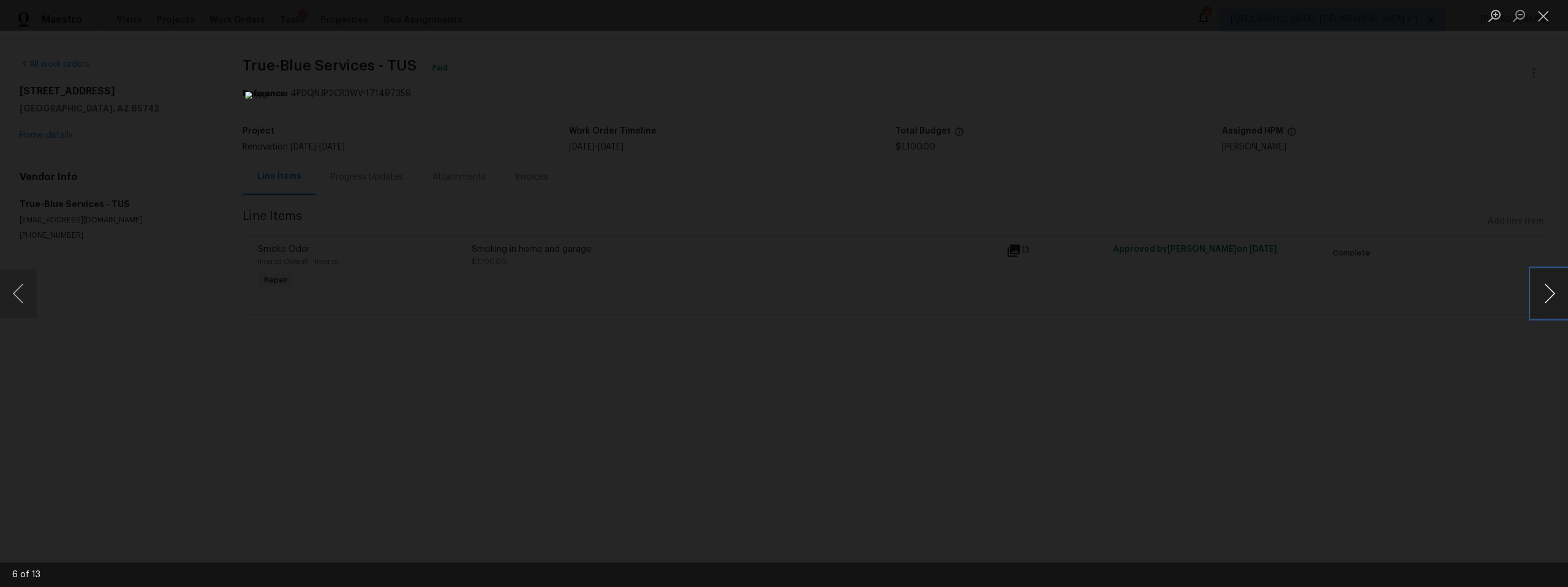
click at [1539, 297] on button "Next image" at bounding box center [1550, 294] width 37 height 49
click at [1542, 298] on button "Next image" at bounding box center [1550, 294] width 37 height 49
click at [1541, 298] on button "Next image" at bounding box center [1550, 294] width 37 height 49
click at [1541, 299] on button "Next image" at bounding box center [1550, 294] width 37 height 49
click at [1540, 299] on button "Next image" at bounding box center [1550, 294] width 37 height 49
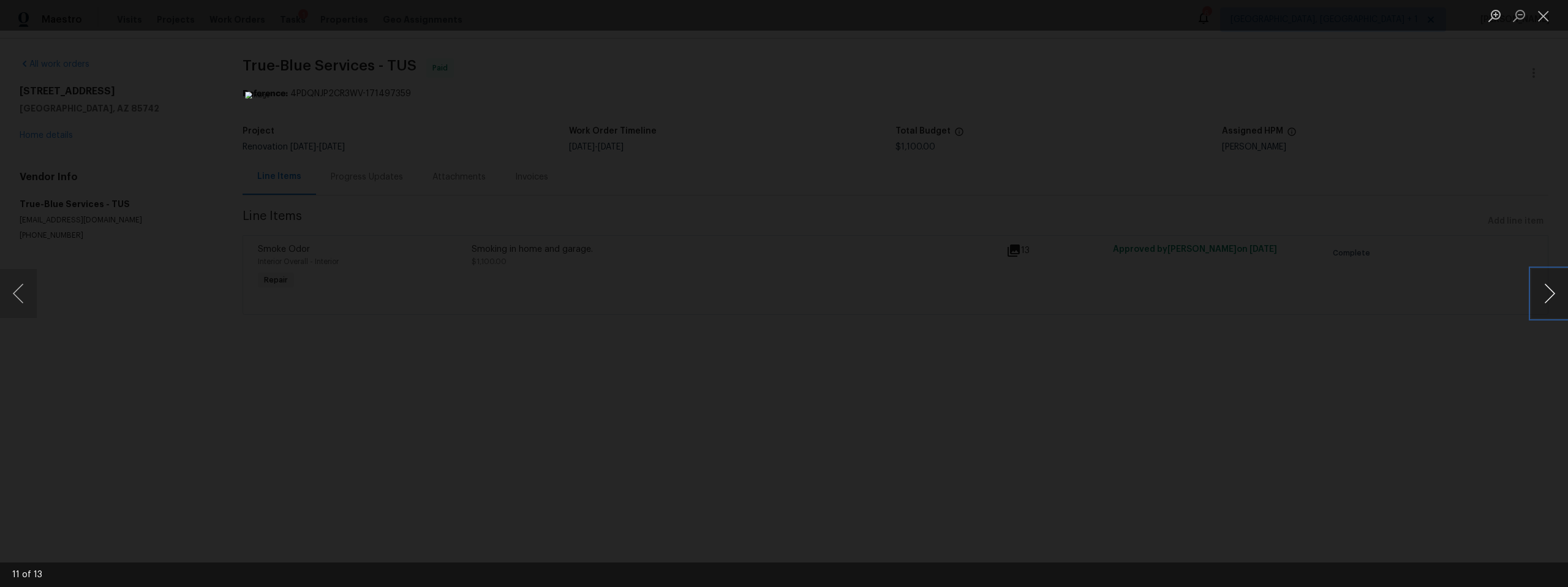
click at [1539, 300] on button "Next image" at bounding box center [1550, 294] width 37 height 49
click at [1539, 301] on button "Next image" at bounding box center [1550, 294] width 37 height 49
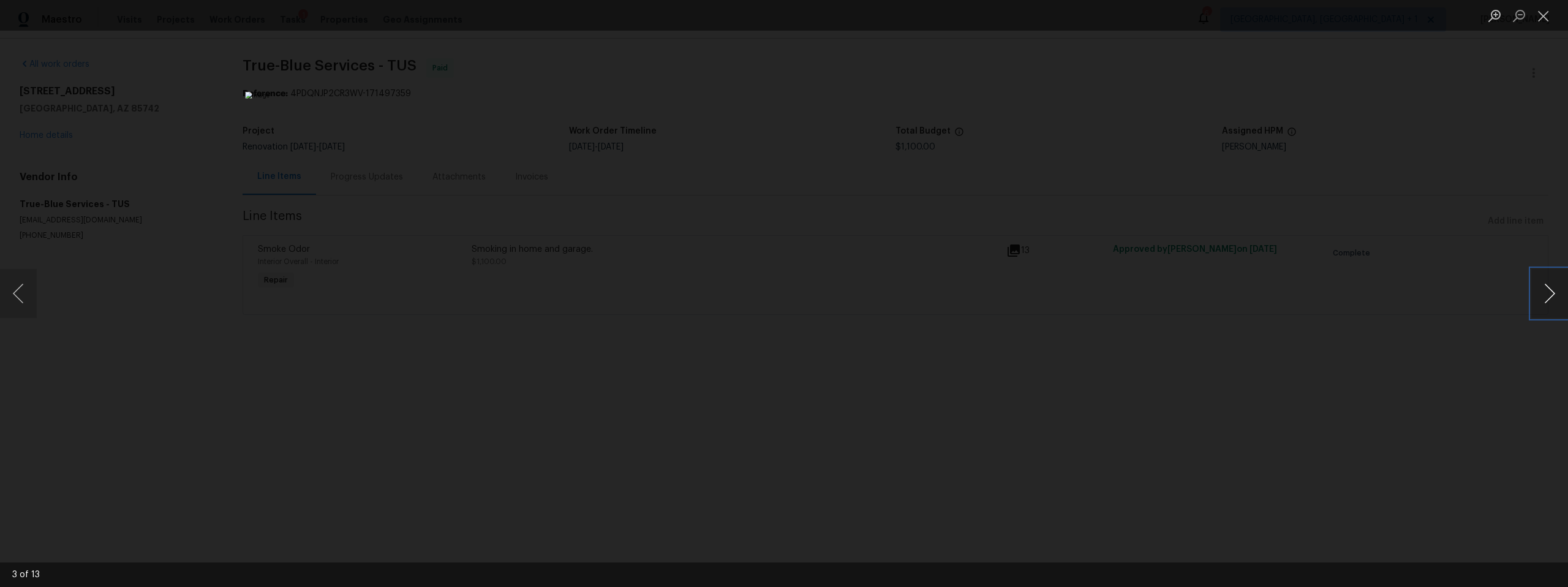
click at [1540, 301] on button "Next image" at bounding box center [1550, 294] width 37 height 49
click at [1361, 307] on div "Lightbox" at bounding box center [784, 293] width 1568 height 587
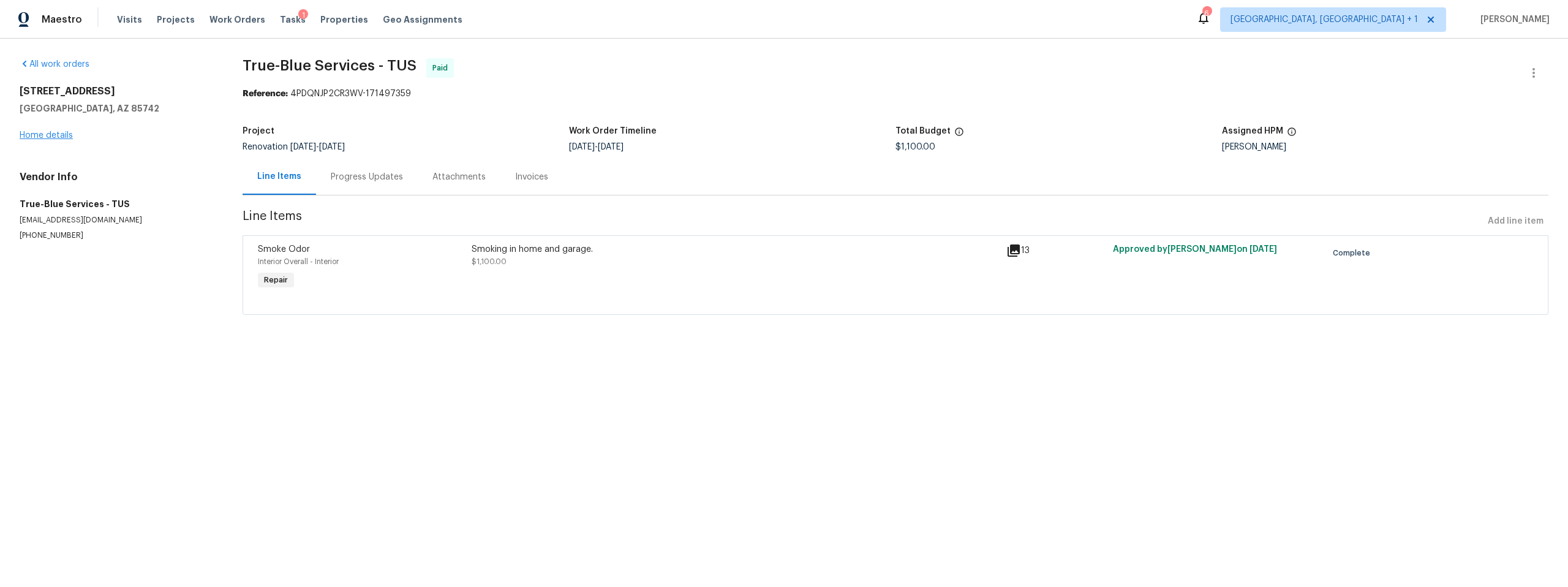
drag, startPoint x: 45, startPoint y: 127, endPoint x: 49, endPoint y: 135, distance: 8.9
click at [45, 128] on div "3522 W Ringtail Den Way Tucson, AZ 85742 Home details" at bounding box center [116, 113] width 194 height 56
click at [52, 147] on div "All work orders 3522 W Ringtail Den Way Tucson, AZ 85742 Home details Vendor In…" at bounding box center [116, 150] width 194 height 183
click at [51, 136] on link "Home details" at bounding box center [46, 136] width 53 height 9
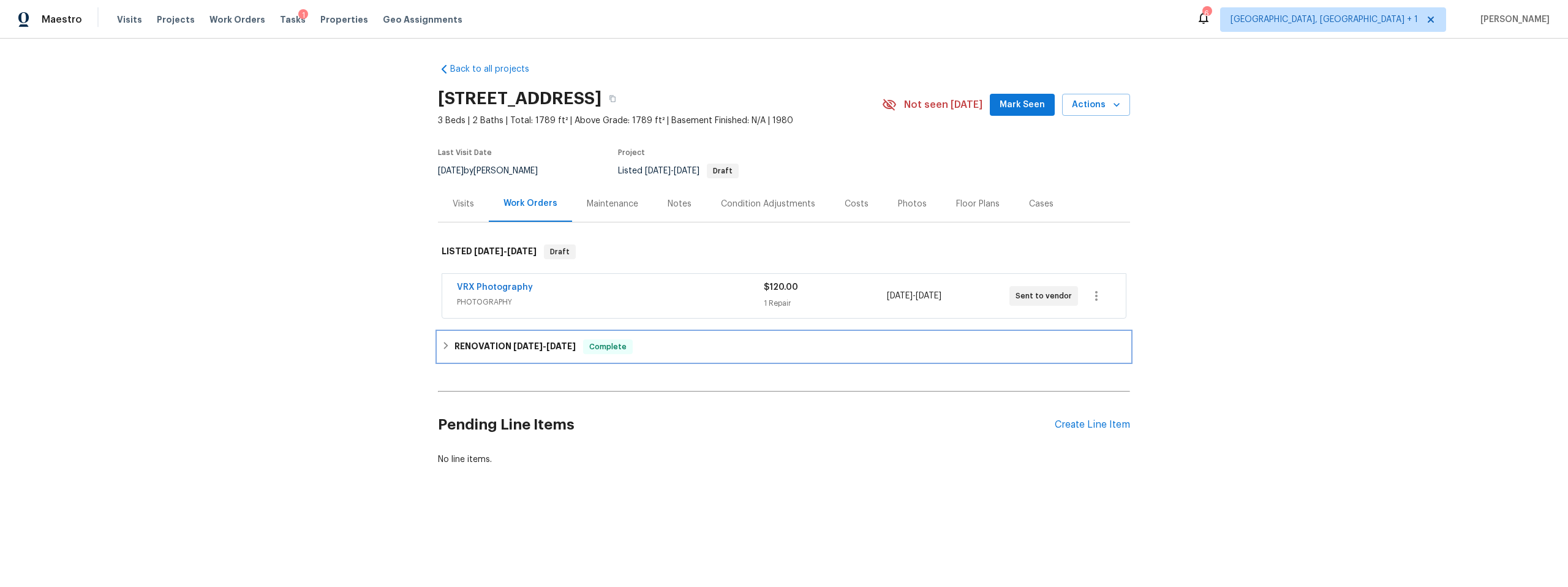
click at [445, 343] on icon at bounding box center [446, 346] width 9 height 9
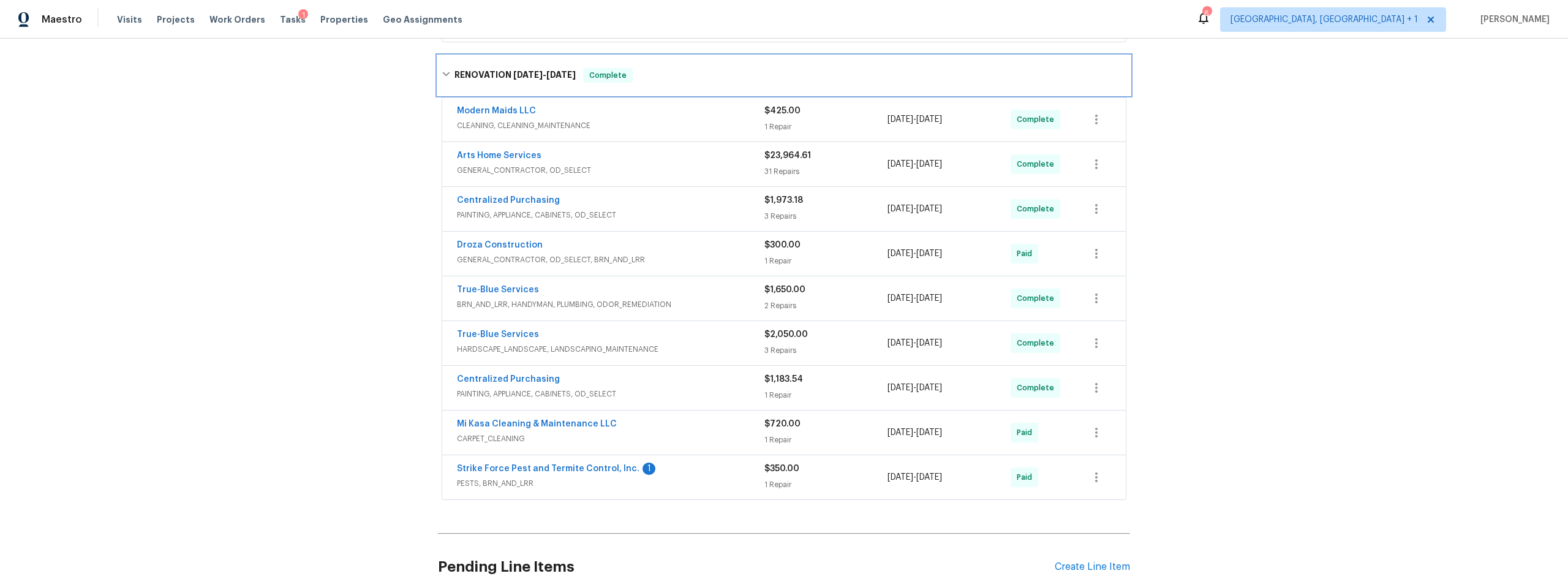
scroll to position [282, 0]
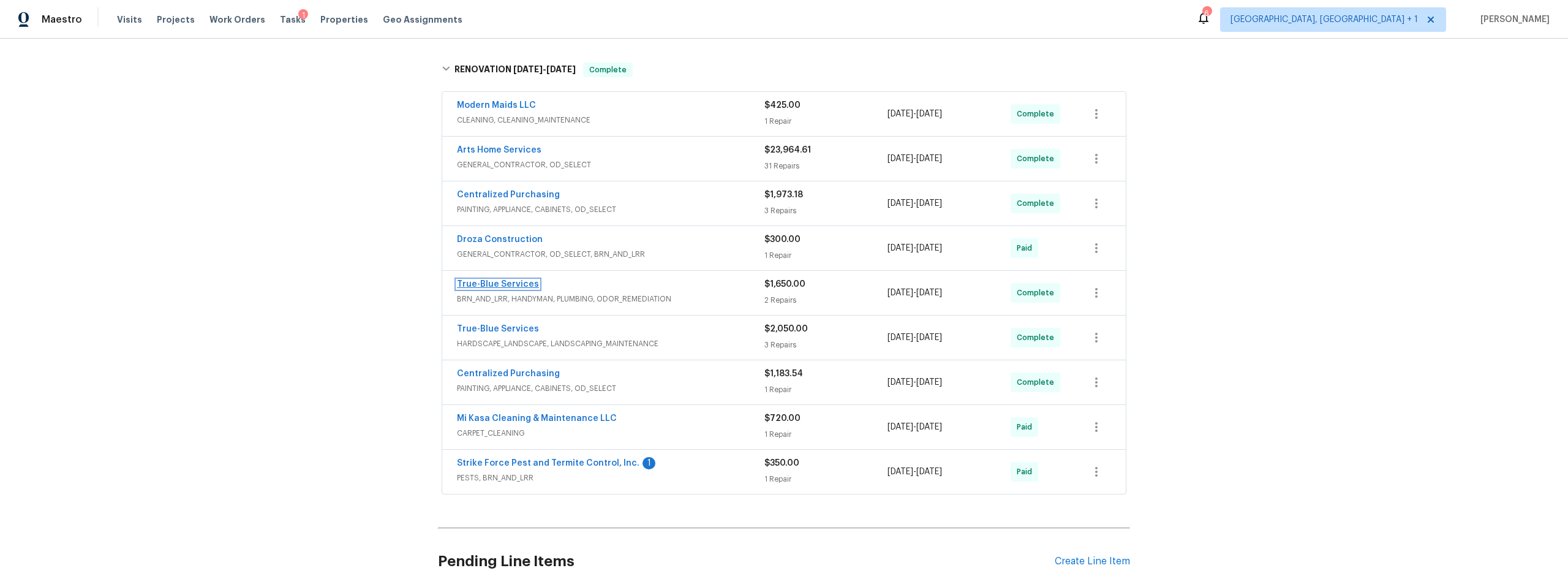
click at [499, 282] on link "True-Blue Services" at bounding box center [498, 285] width 82 height 9
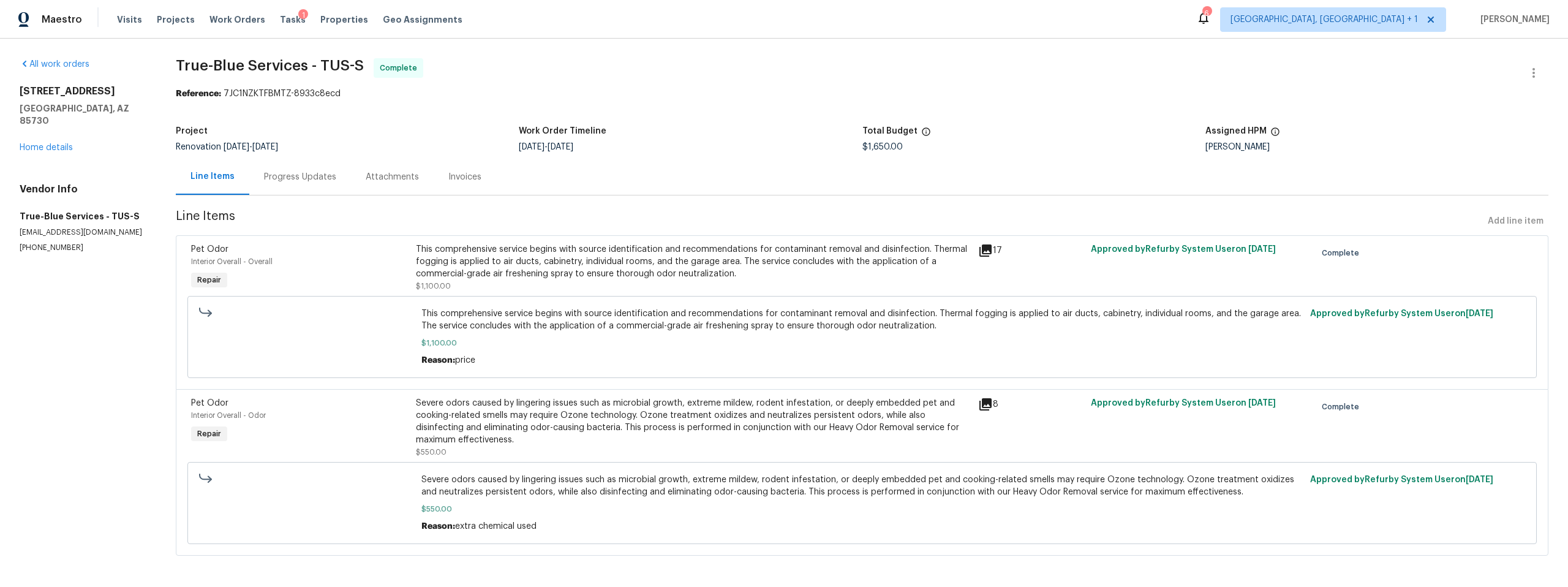
click at [980, 249] on icon at bounding box center [986, 251] width 12 height 12
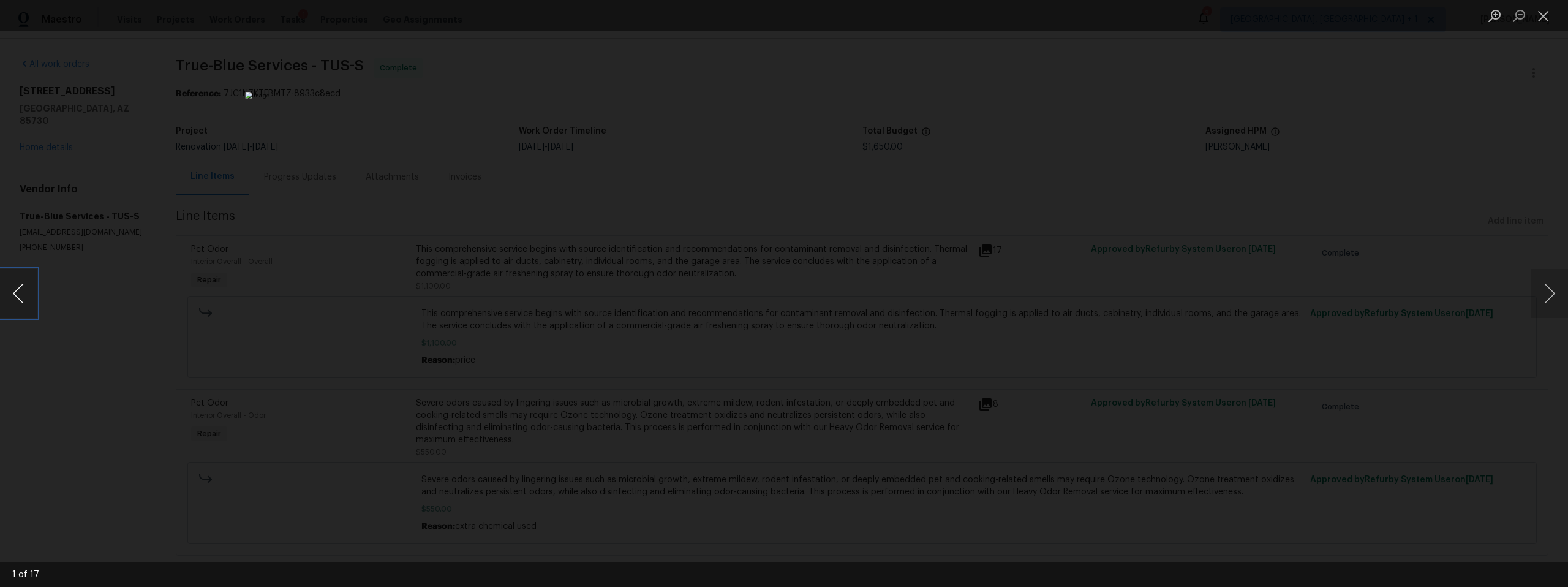
click at [18, 297] on button "Previous image" at bounding box center [18, 294] width 37 height 49
click at [18, 298] on button "Previous image" at bounding box center [18, 294] width 37 height 49
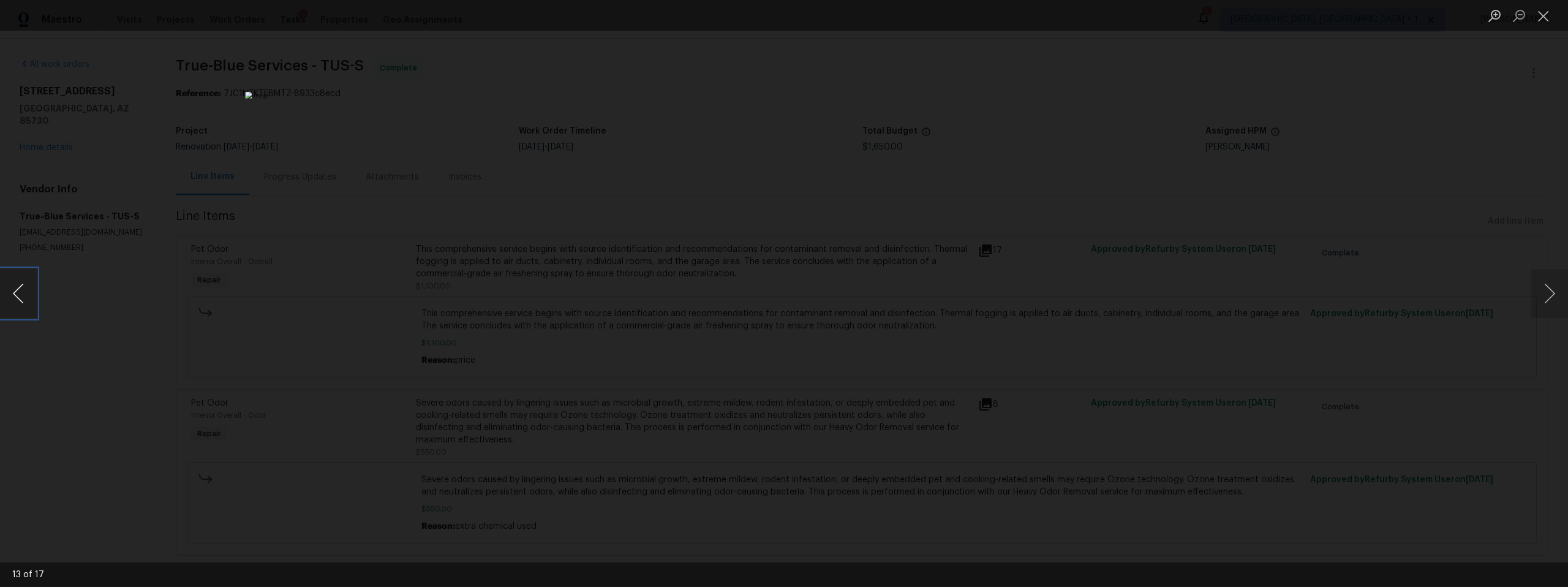
click at [18, 298] on button "Previous image" at bounding box center [18, 294] width 37 height 49
click at [18, 297] on button "Previous image" at bounding box center [18, 294] width 37 height 49
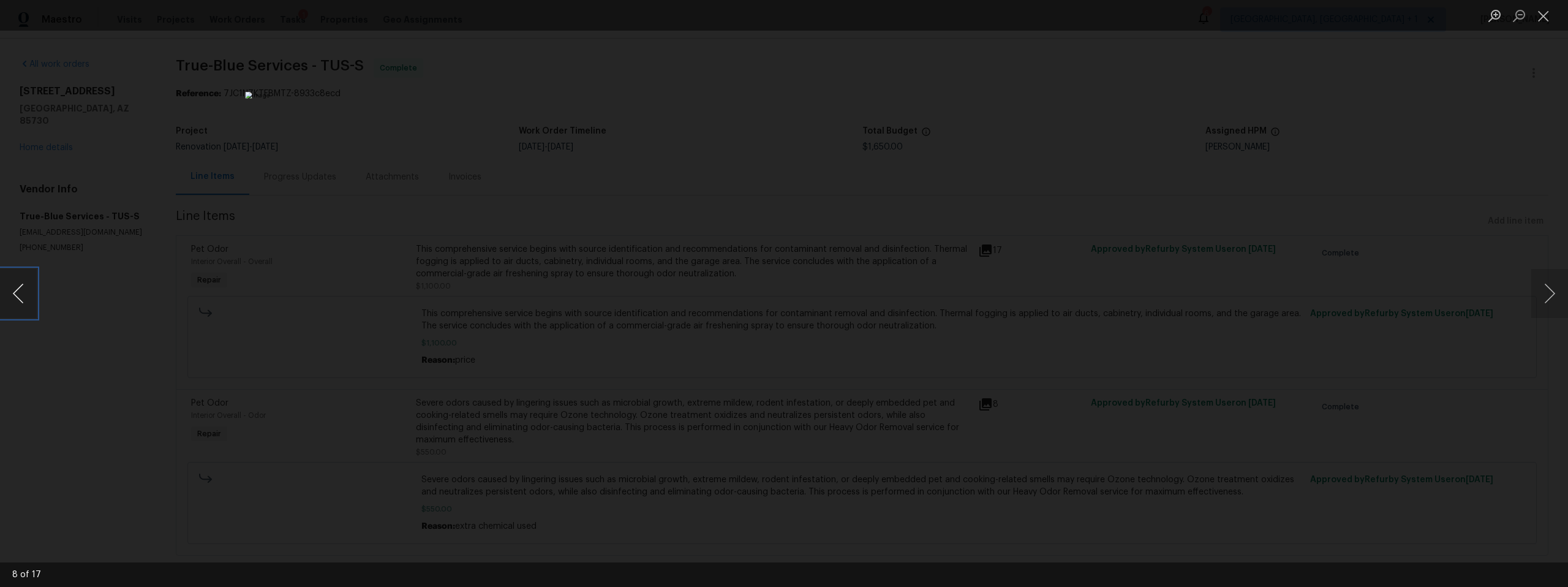
click at [18, 298] on button "Previous image" at bounding box center [18, 294] width 37 height 49
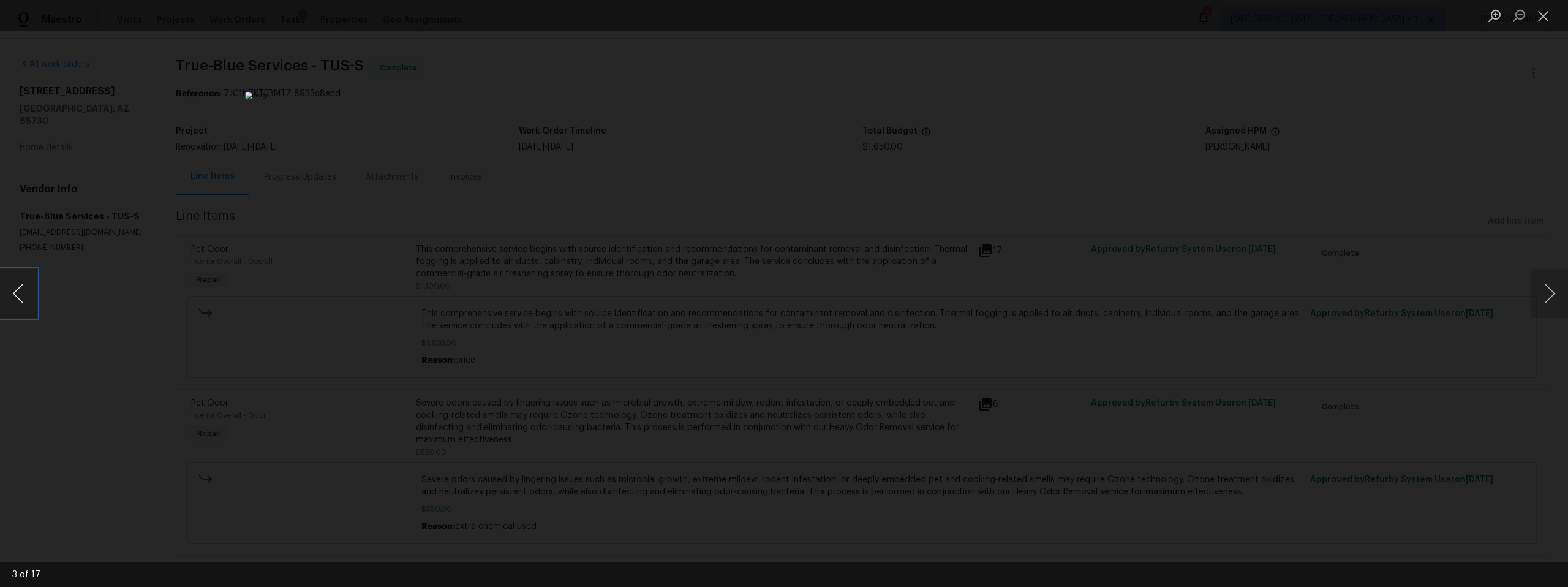
click at [18, 298] on button "Previous image" at bounding box center [18, 294] width 37 height 49
click at [412, 401] on div "Lightbox" at bounding box center [784, 293] width 1568 height 587
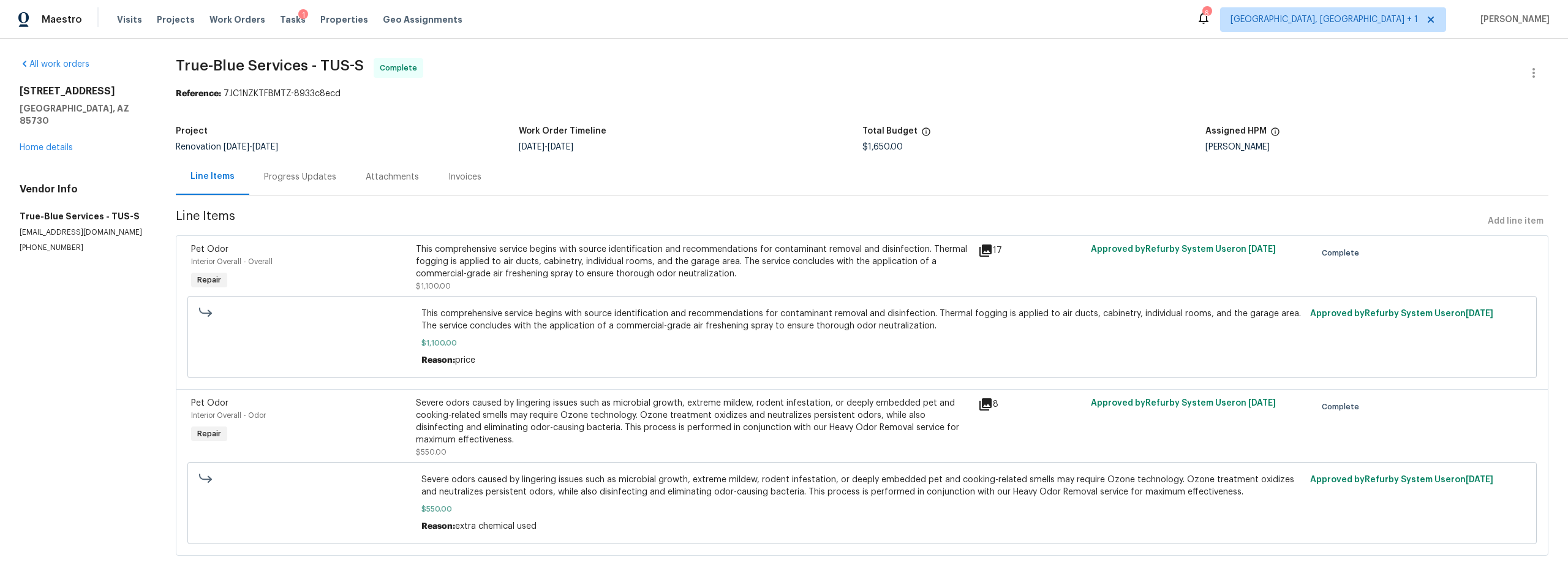
click at [983, 403] on icon at bounding box center [986, 404] width 12 height 12
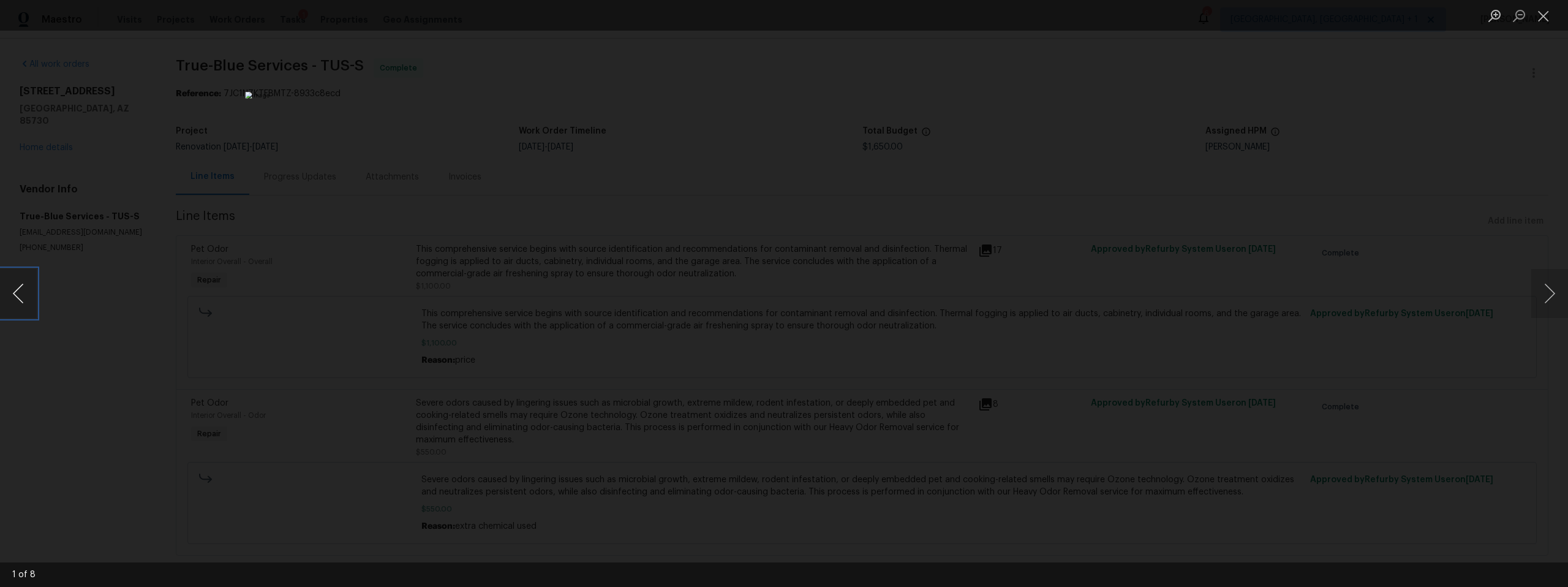
click at [21, 296] on button "Previous image" at bounding box center [18, 294] width 37 height 49
click at [1541, 295] on button "Next image" at bounding box center [1550, 294] width 37 height 49
click at [23, 297] on button "Previous image" at bounding box center [18, 294] width 37 height 49
click at [24, 297] on button "Previous image" at bounding box center [18, 294] width 37 height 49
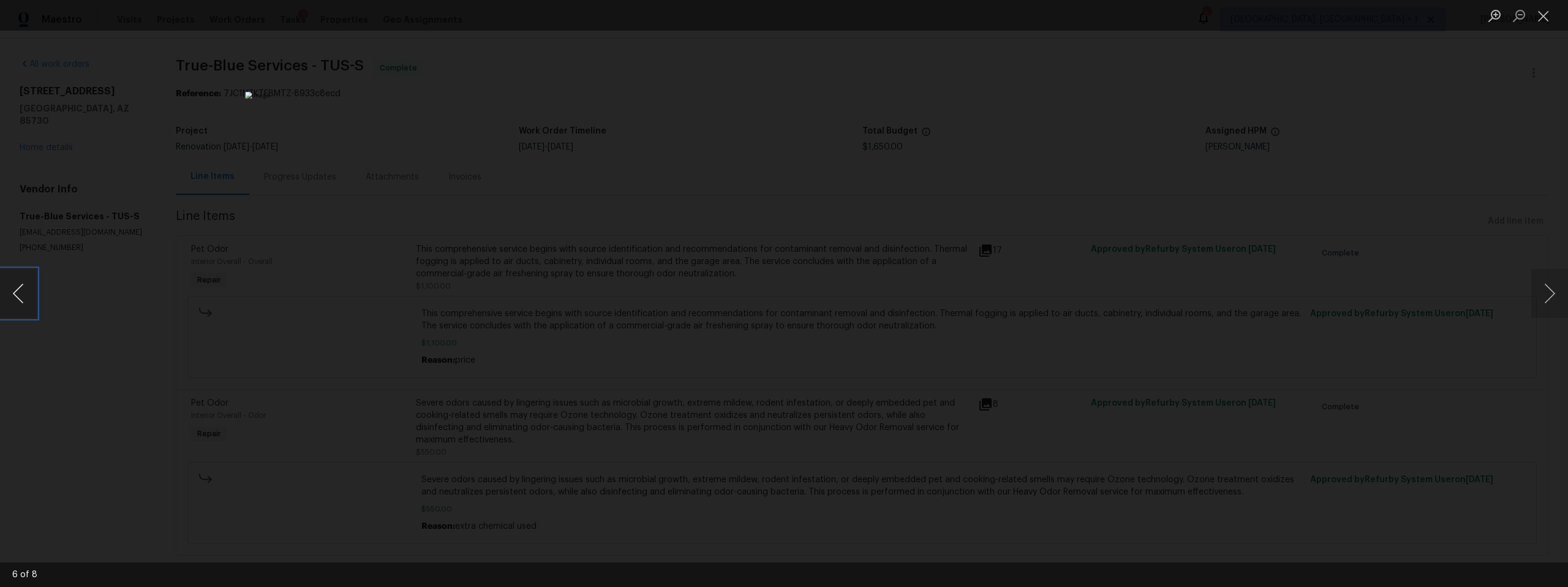
click at [24, 297] on button "Previous image" at bounding box center [18, 294] width 37 height 49
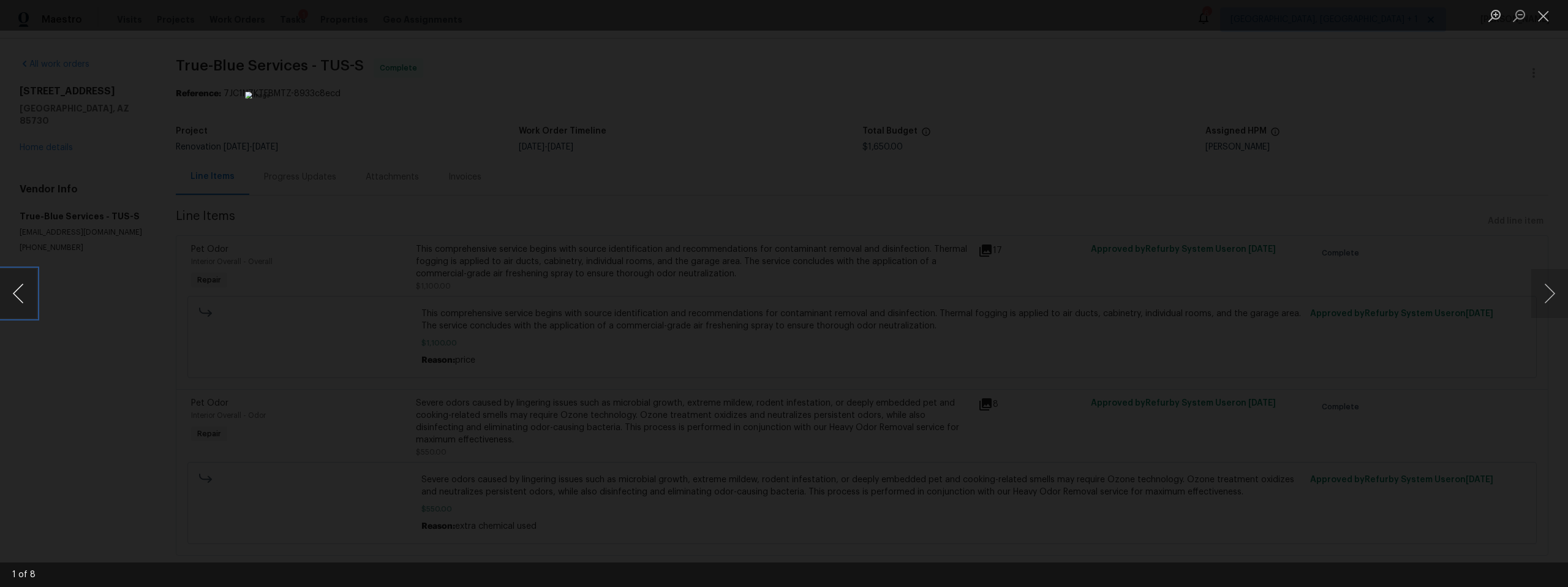
click at [24, 297] on button "Previous image" at bounding box center [18, 294] width 37 height 49
click at [210, 309] on div "Lightbox" at bounding box center [784, 293] width 1568 height 587
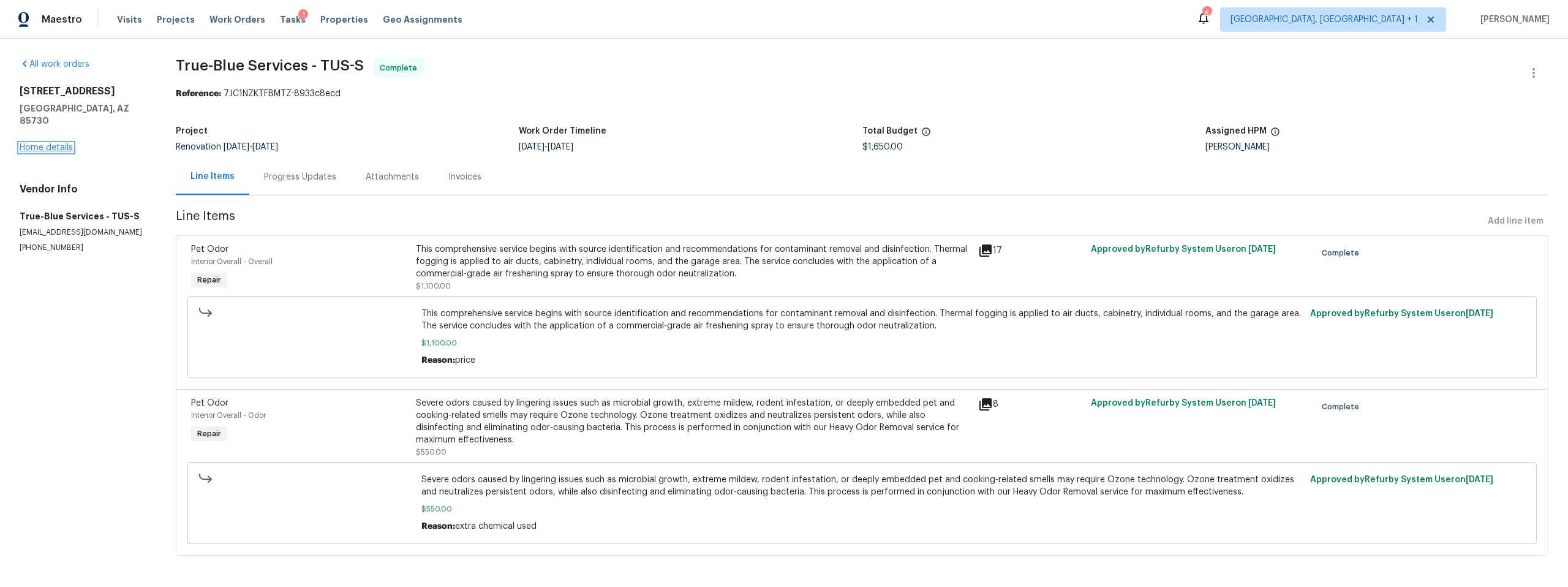
click at [22, 144] on link "Home details" at bounding box center [46, 148] width 53 height 9
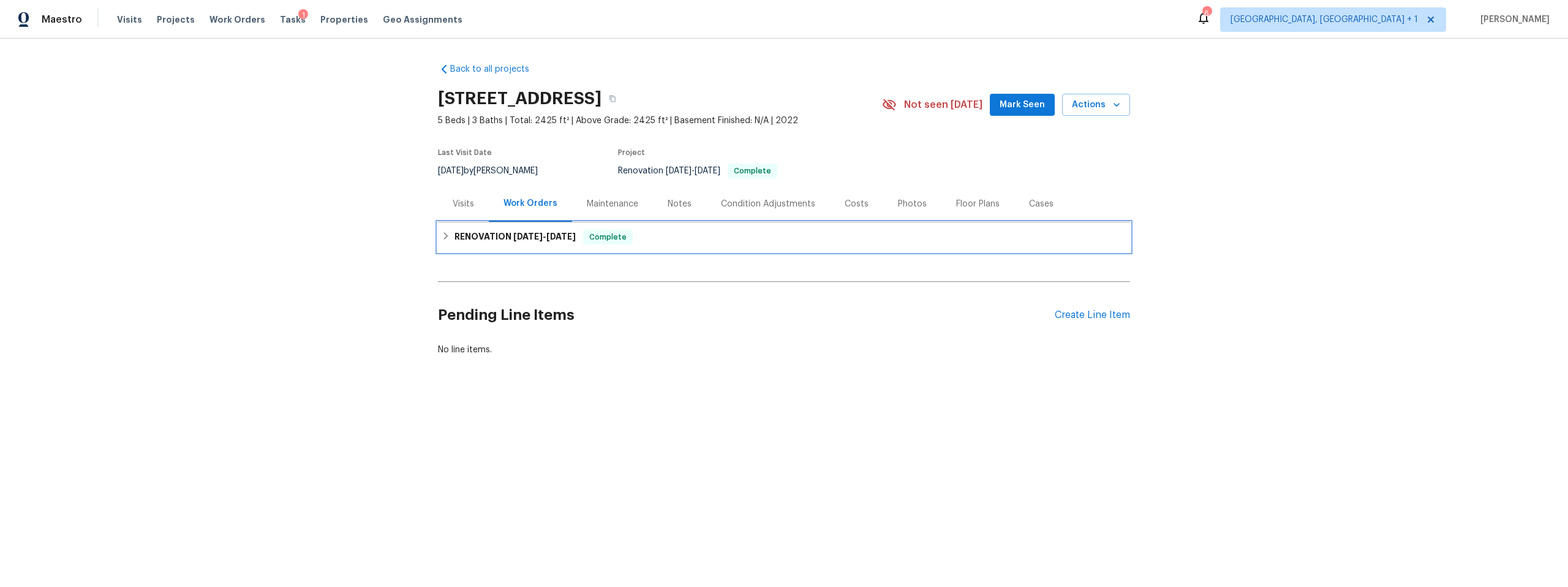
click at [444, 236] on icon at bounding box center [446, 236] width 4 height 7
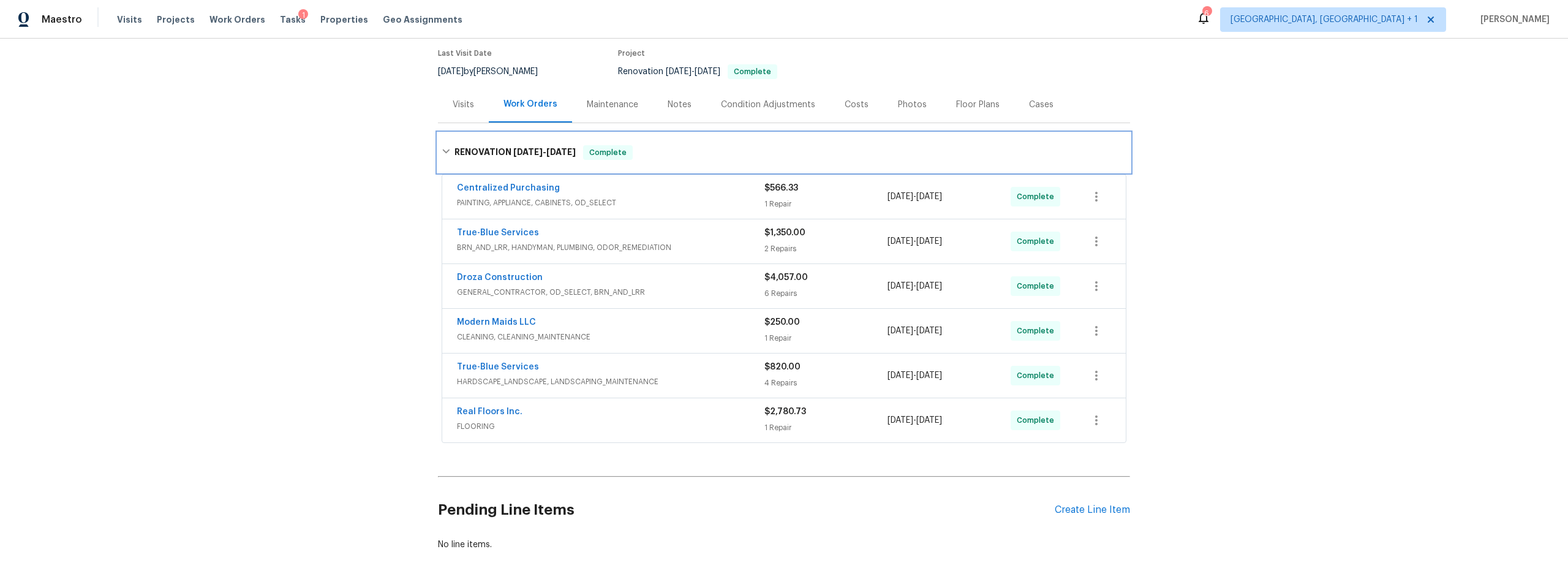
scroll to position [102, 0]
click at [492, 228] on link "True-Blue Services" at bounding box center [498, 231] width 82 height 9
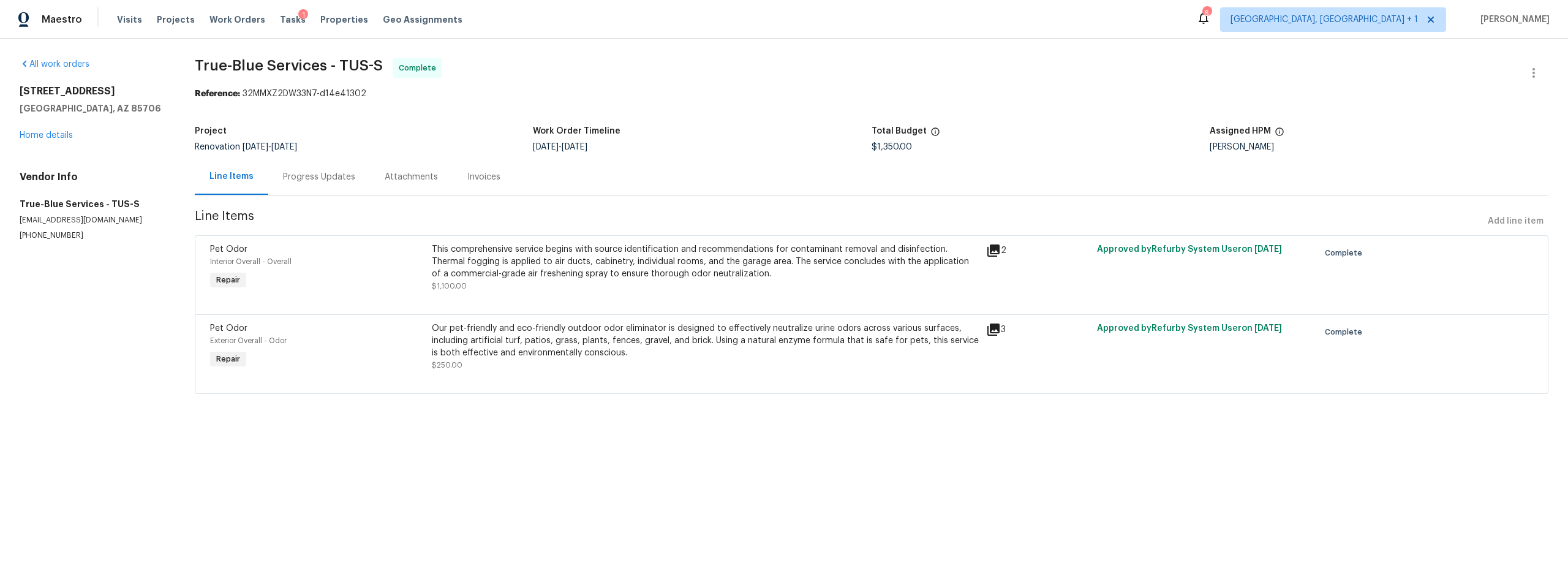
click at [991, 329] on icon at bounding box center [994, 330] width 12 height 12
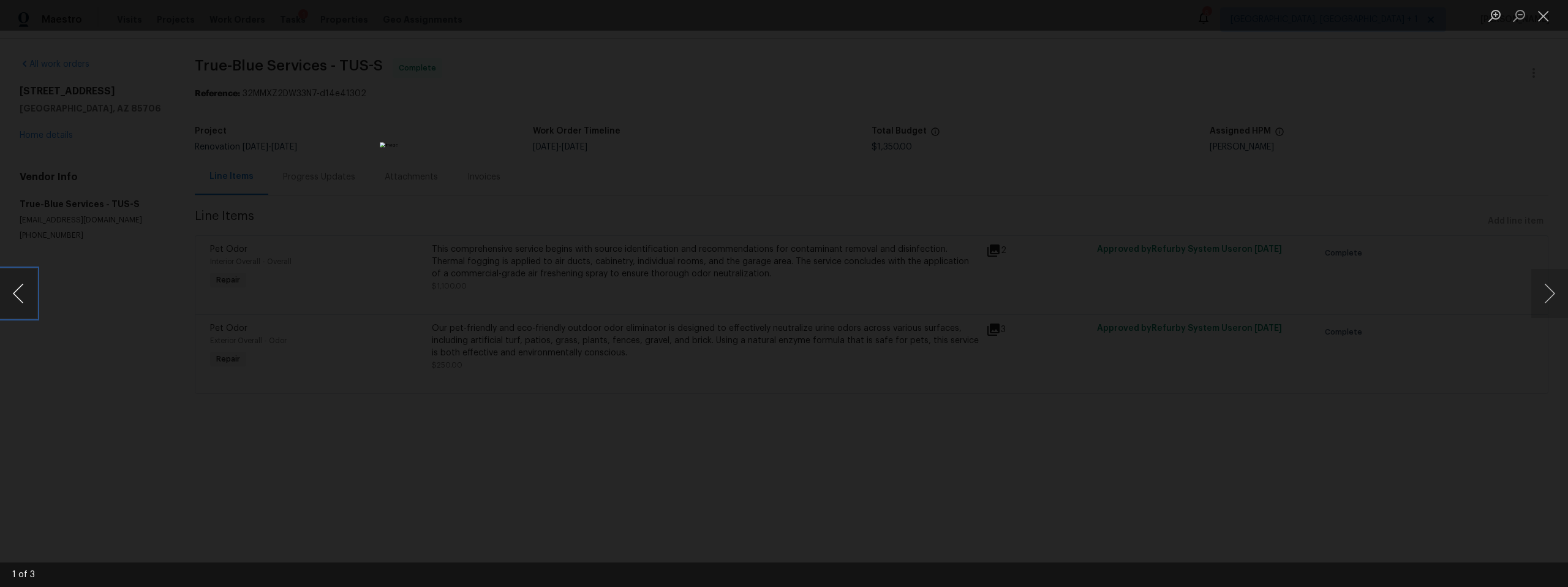
click at [21, 295] on button "Previous image" at bounding box center [18, 294] width 37 height 49
click at [21, 296] on button "Previous image" at bounding box center [18, 294] width 37 height 49
click at [22, 296] on button "Previous image" at bounding box center [18, 294] width 37 height 49
click at [538, 375] on div "Lightbox" at bounding box center [784, 293] width 1568 height 587
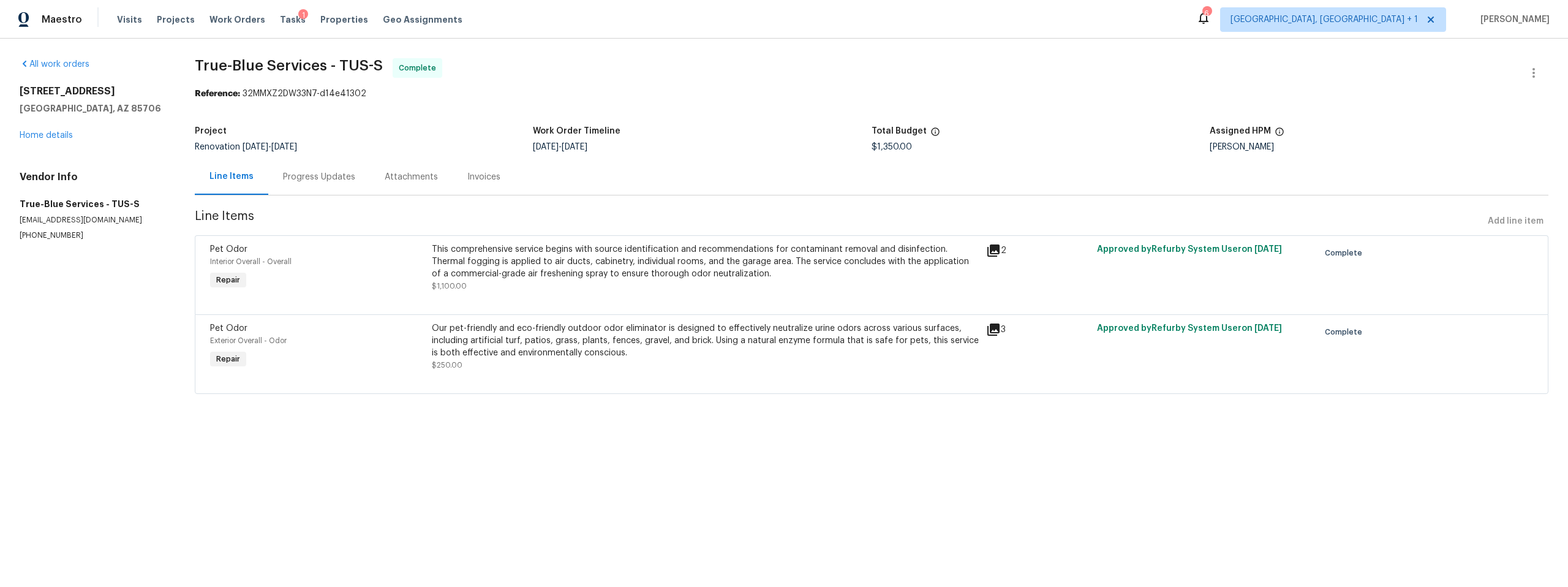
click at [988, 248] on icon at bounding box center [994, 251] width 12 height 12
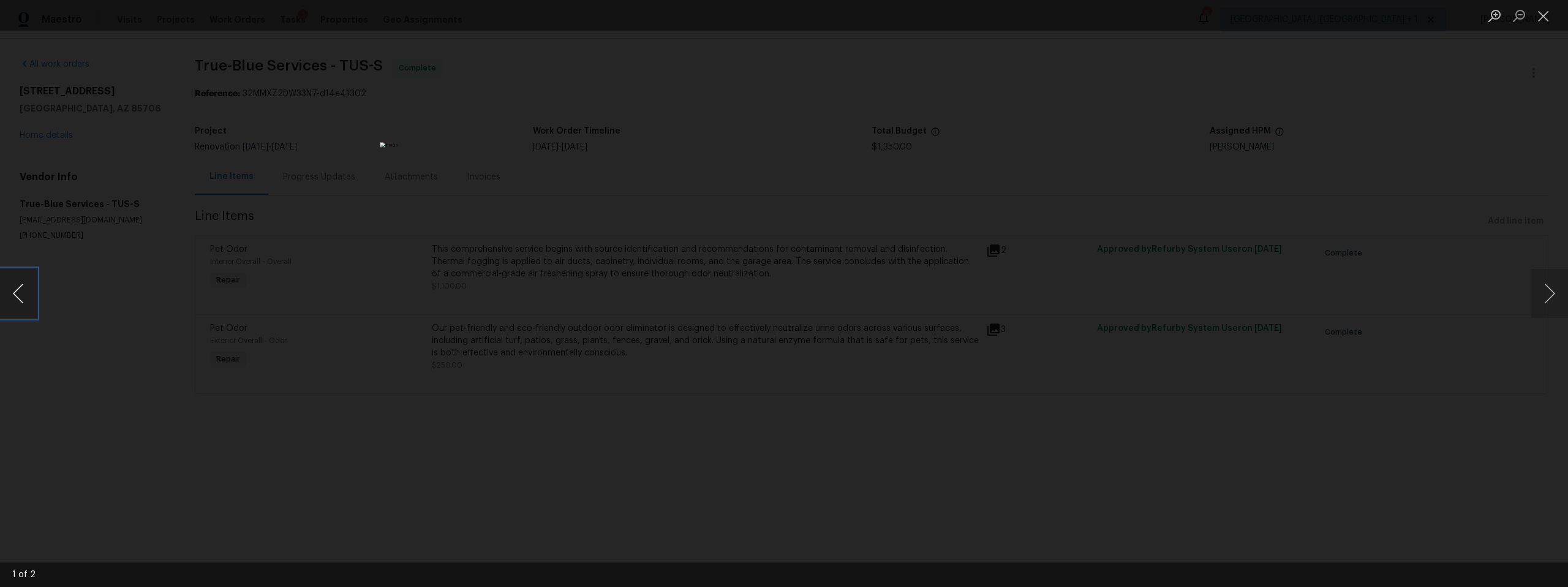
click at [25, 288] on button "Previous image" at bounding box center [18, 294] width 37 height 49
click at [26, 288] on button "Previous image" at bounding box center [18, 294] width 37 height 49
click at [443, 331] on div "Lightbox" at bounding box center [784, 293] width 1568 height 587
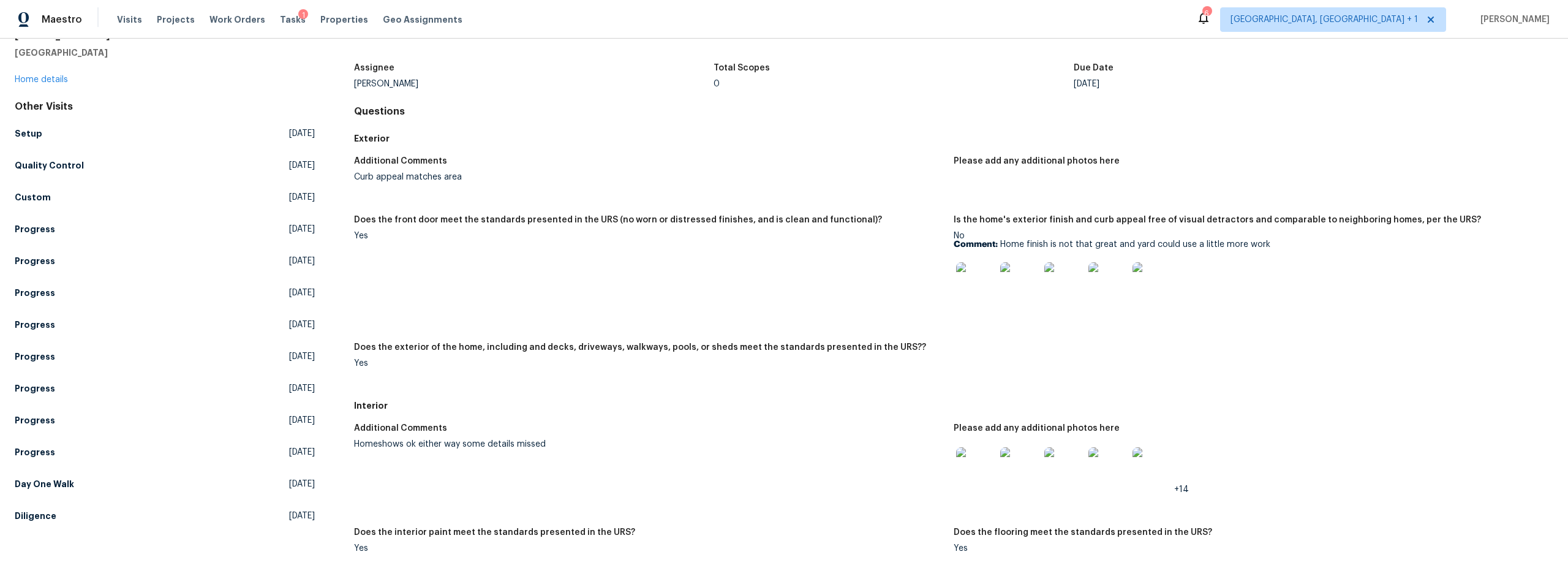
scroll to position [80, 0]
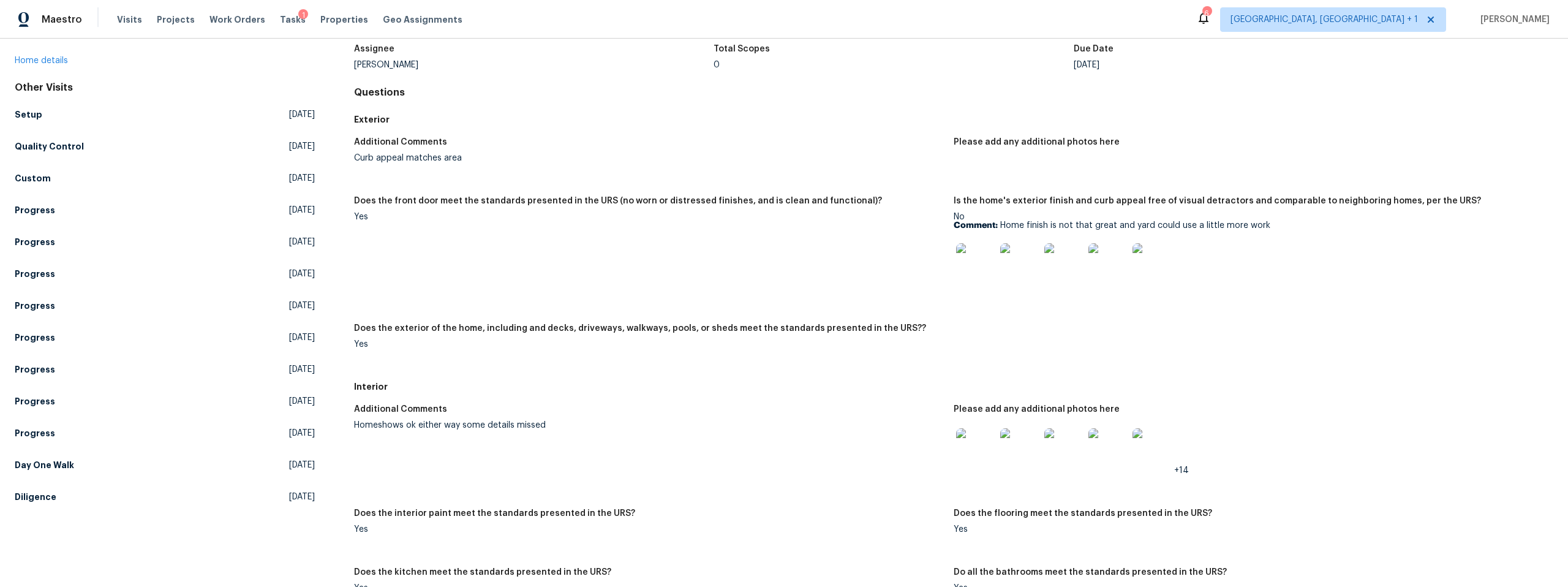
click at [962, 266] on img at bounding box center [976, 263] width 39 height 39
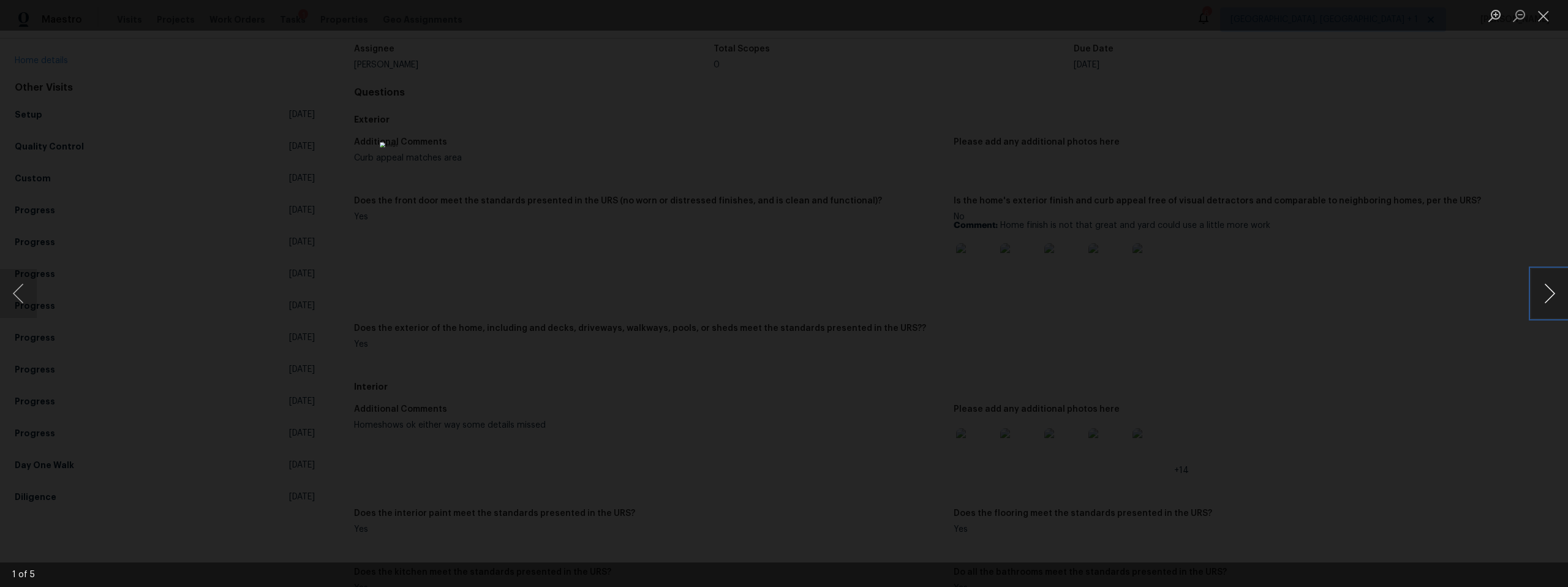
click at [1546, 286] on button "Next image" at bounding box center [1550, 294] width 37 height 49
click at [1547, 288] on button "Next image" at bounding box center [1550, 294] width 37 height 49
click at [1547, 288] on button "Next image" at bounding box center [1550, 294] width 37 height 49
click at [1548, 290] on button "Next image" at bounding box center [1550, 294] width 37 height 49
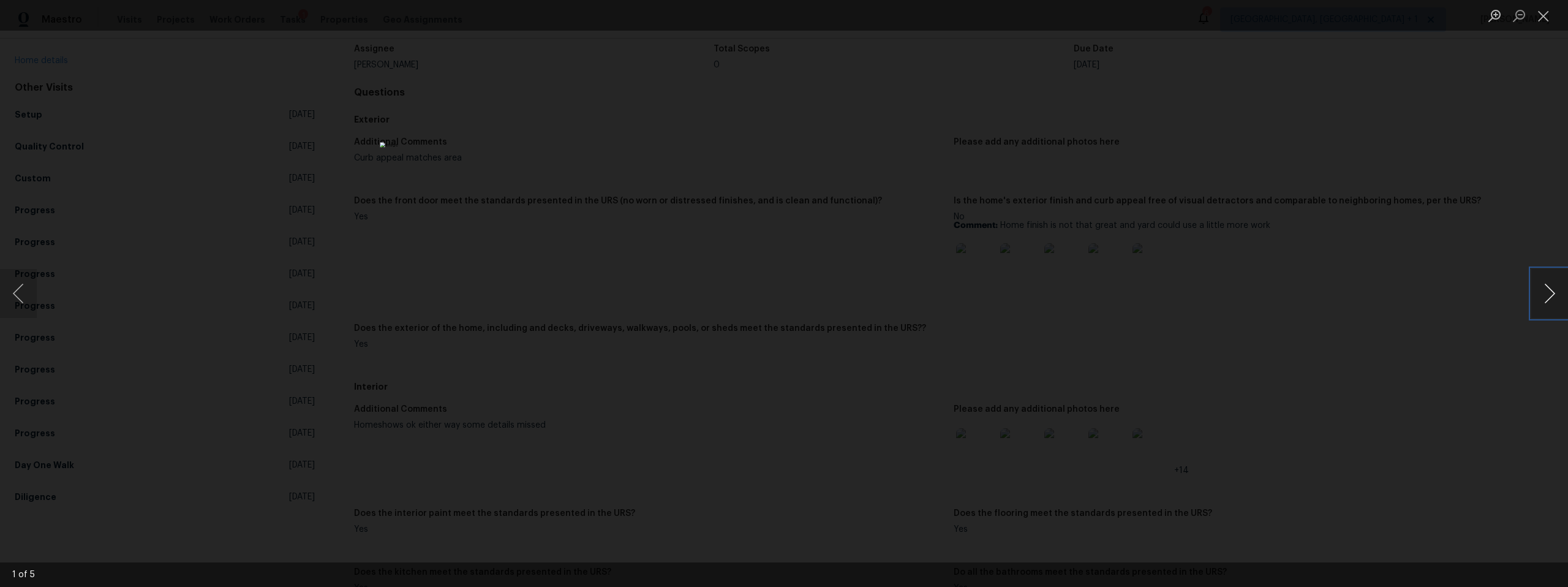
click at [1548, 291] on button "Next image" at bounding box center [1550, 294] width 37 height 49
click at [1269, 296] on div "Lightbox" at bounding box center [784, 293] width 1568 height 587
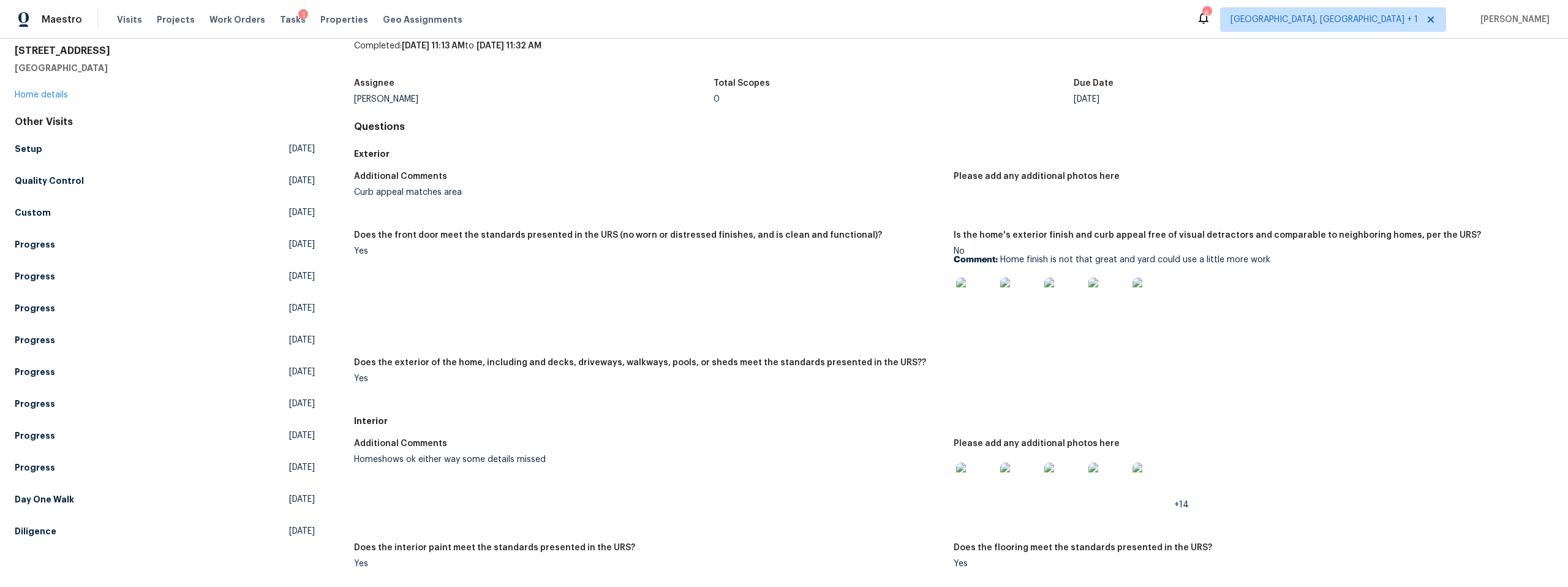
scroll to position [0, 0]
